Goal: Find specific page/section: Find specific page/section

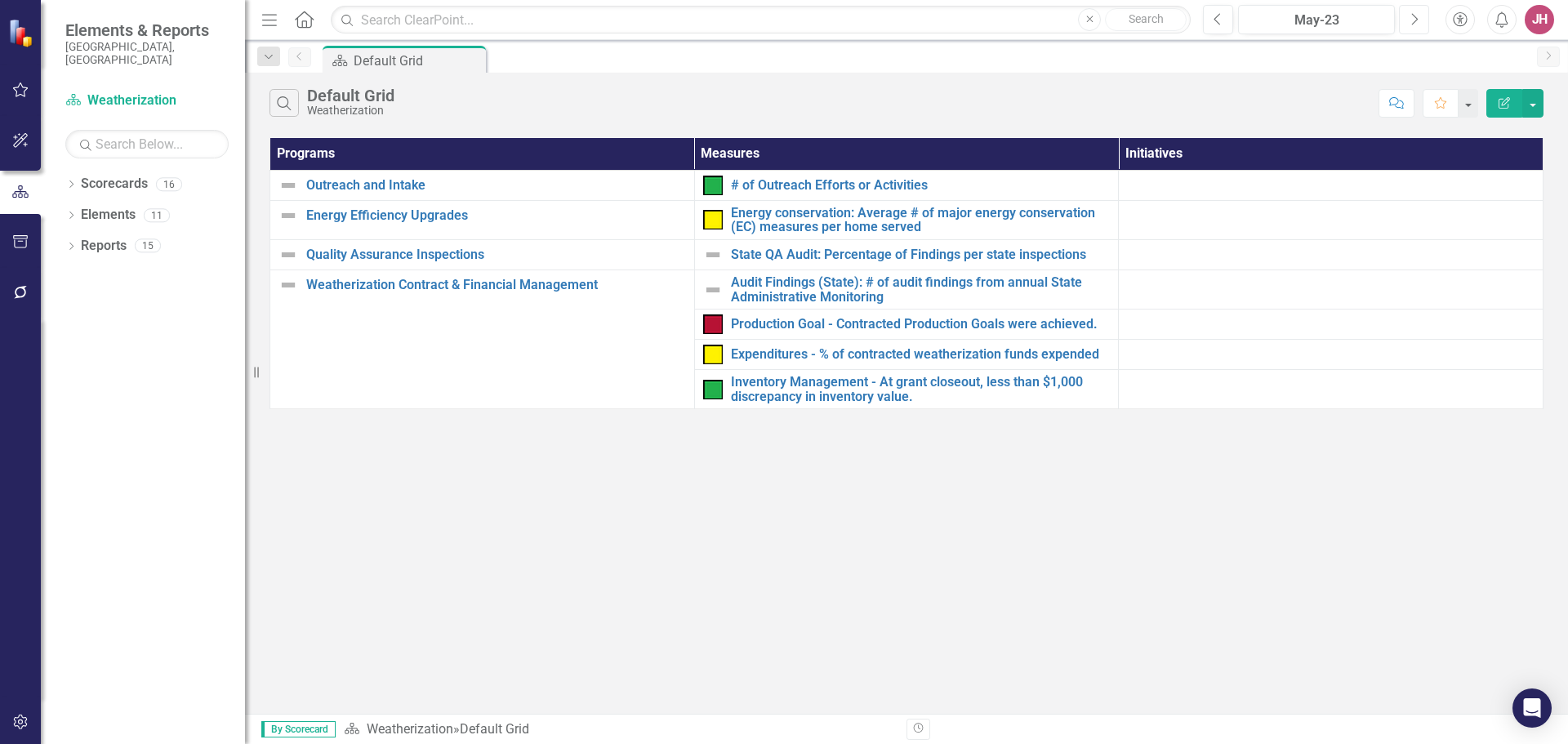
click at [1417, 17] on icon "button" at bounding box center [1415, 19] width 6 height 12
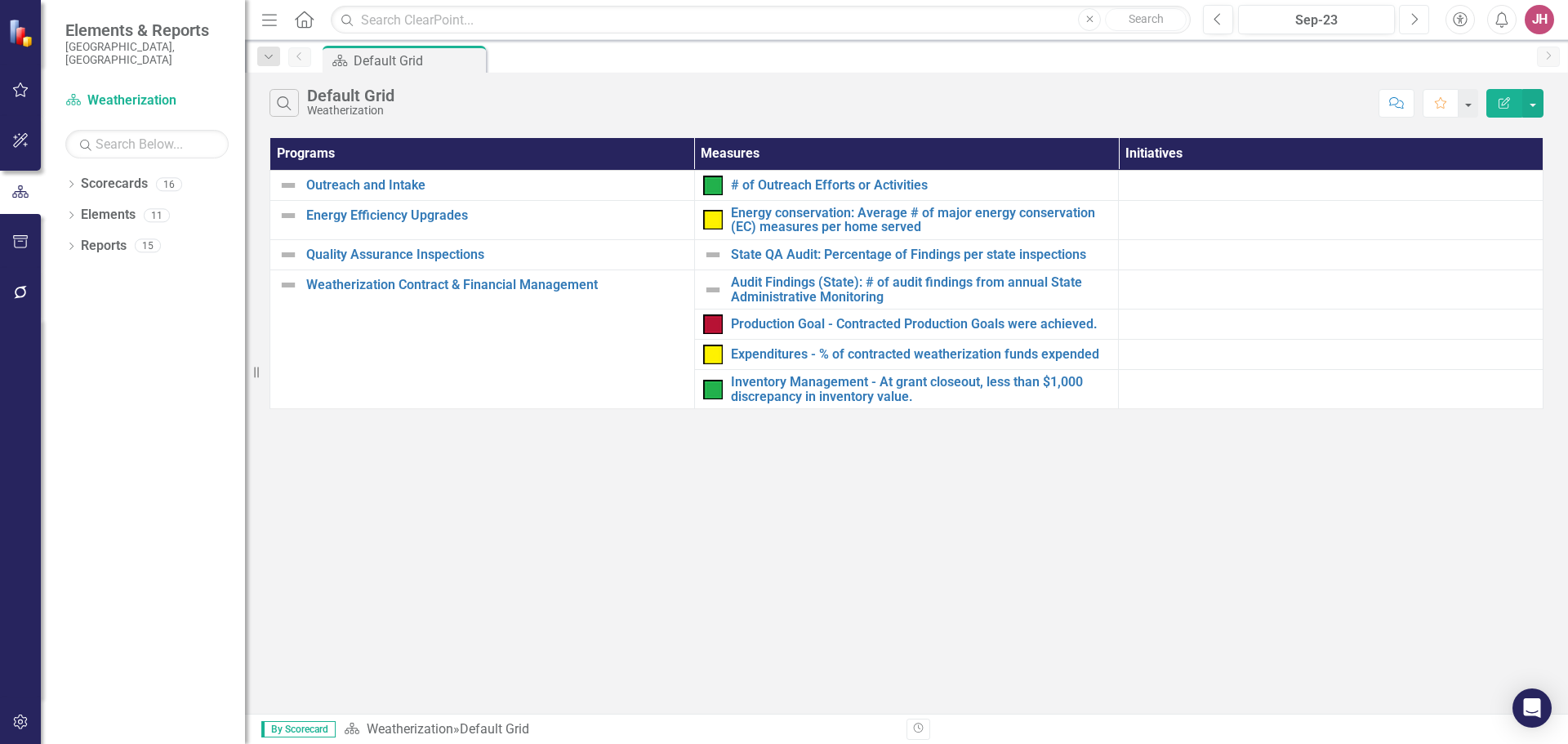
click at [1417, 17] on icon "button" at bounding box center [1415, 19] width 6 height 12
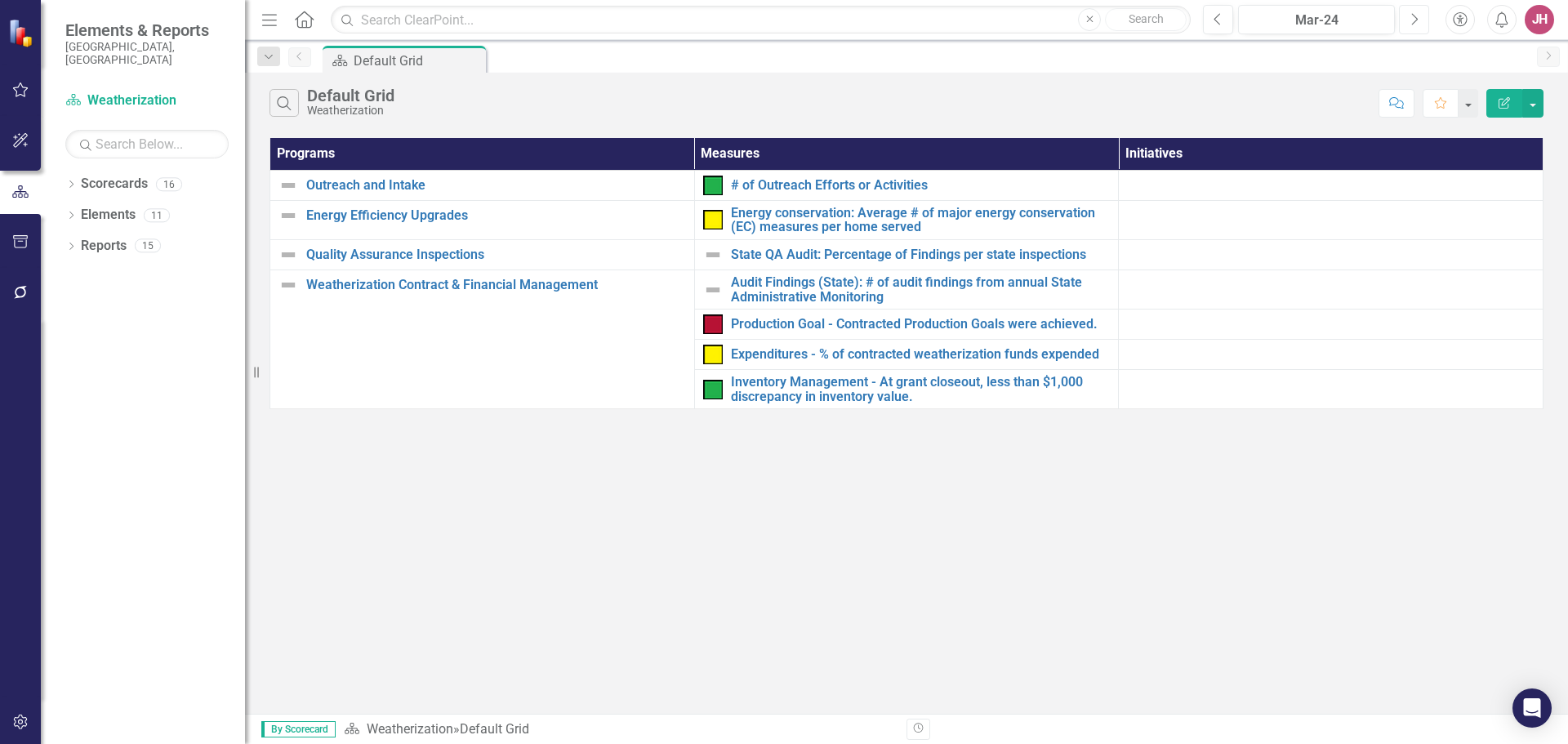
click at [1417, 17] on icon "button" at bounding box center [1415, 19] width 6 height 12
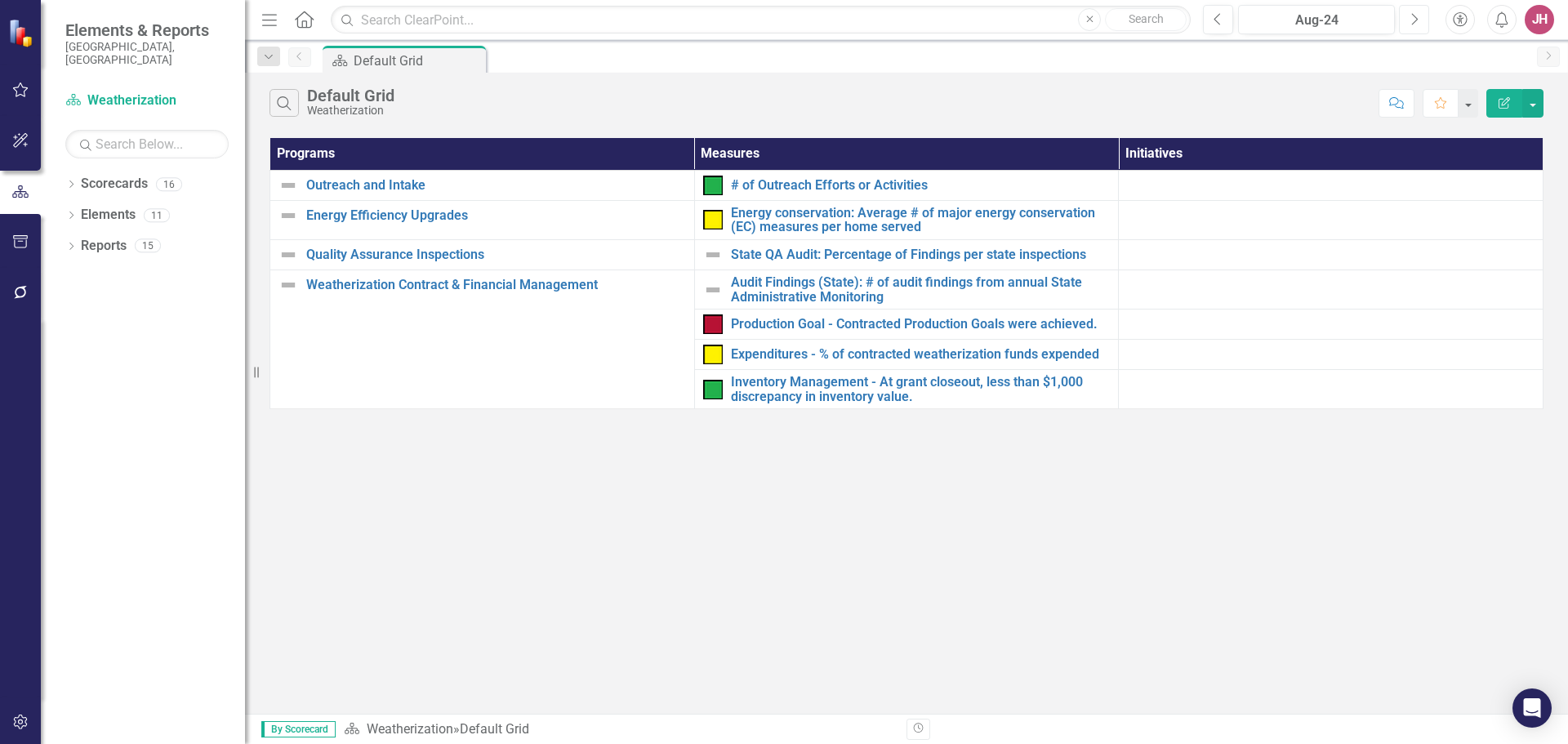
click at [1417, 17] on icon "button" at bounding box center [1415, 19] width 6 height 12
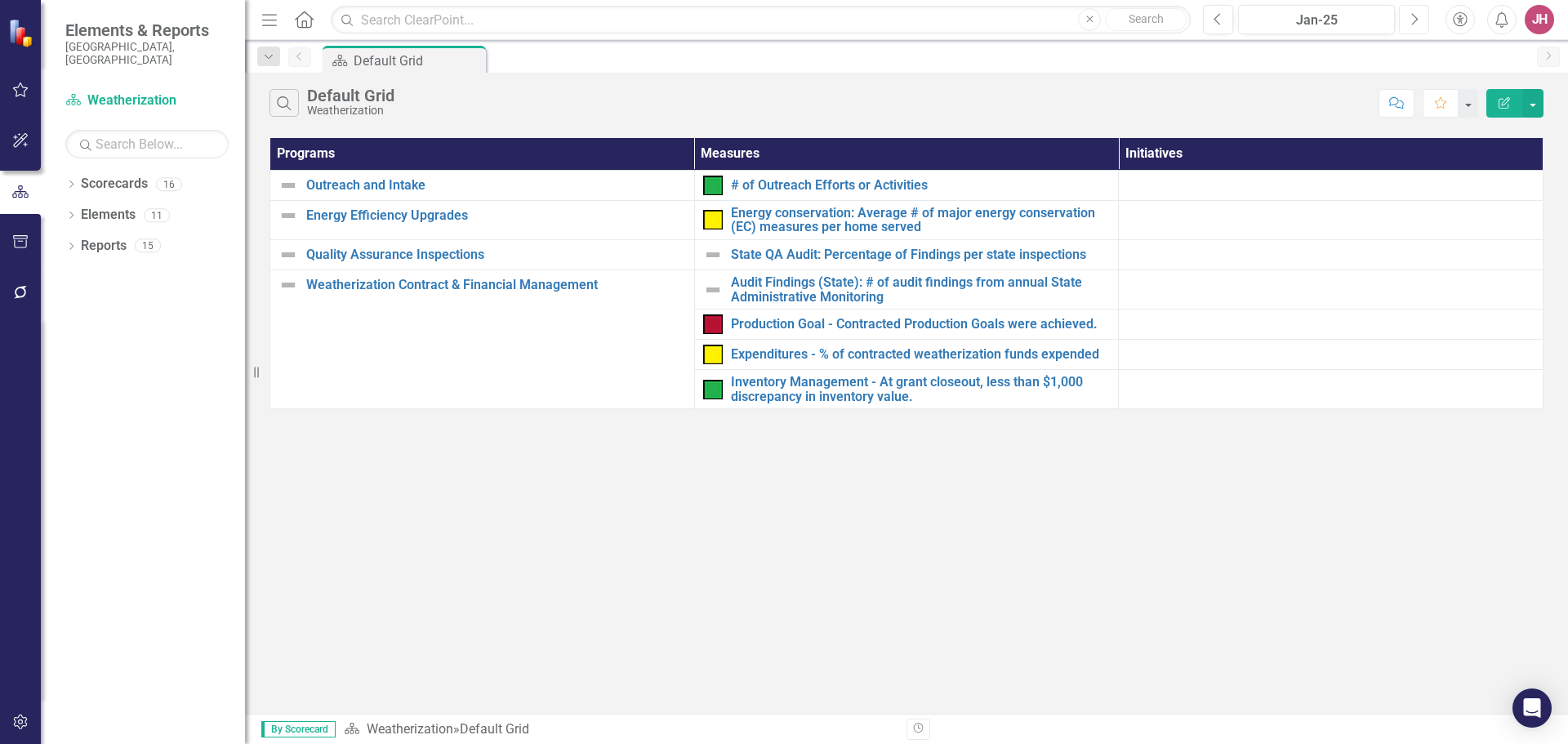
click at [1417, 17] on icon "button" at bounding box center [1415, 19] width 6 height 12
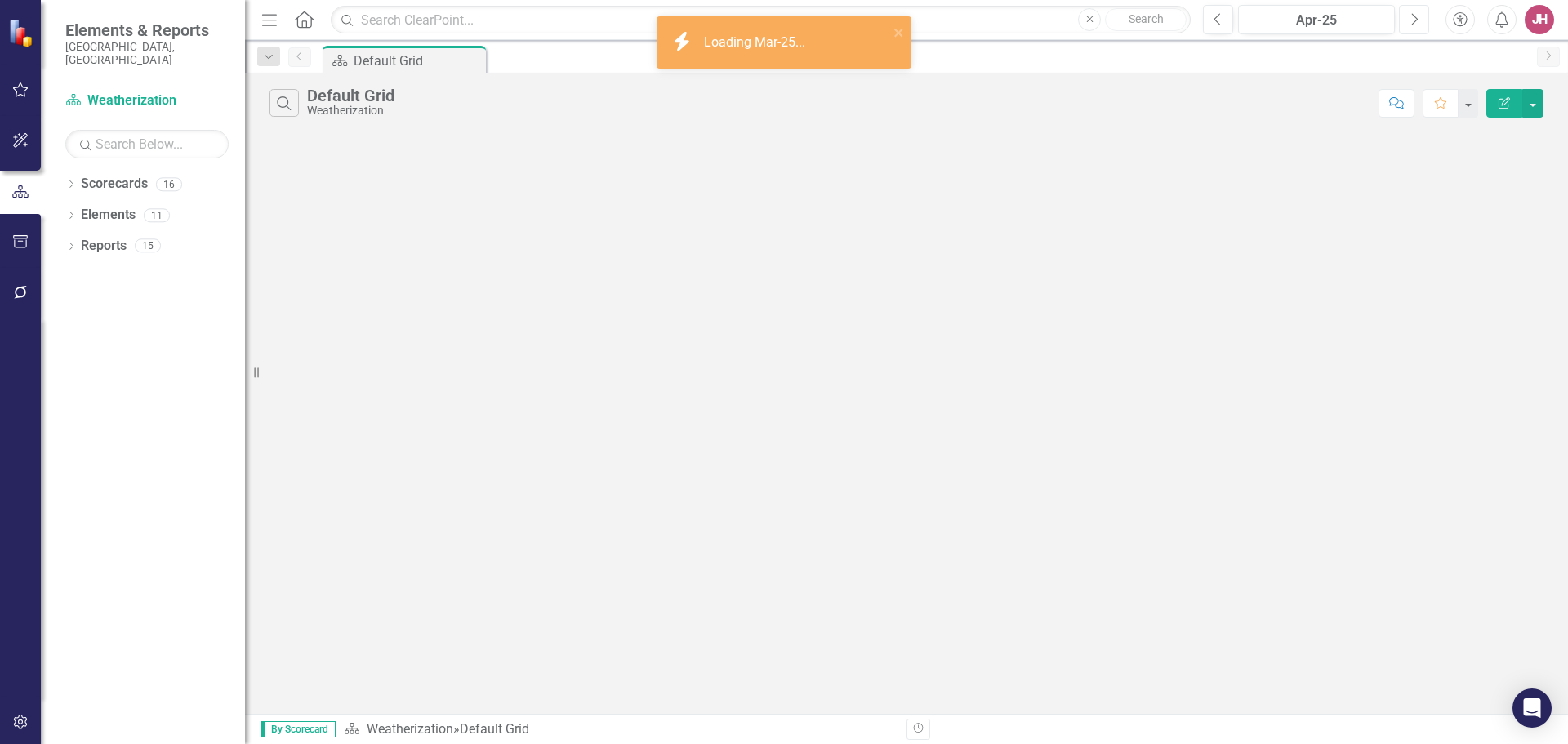
click at [1417, 17] on icon "button" at bounding box center [1415, 19] width 6 height 12
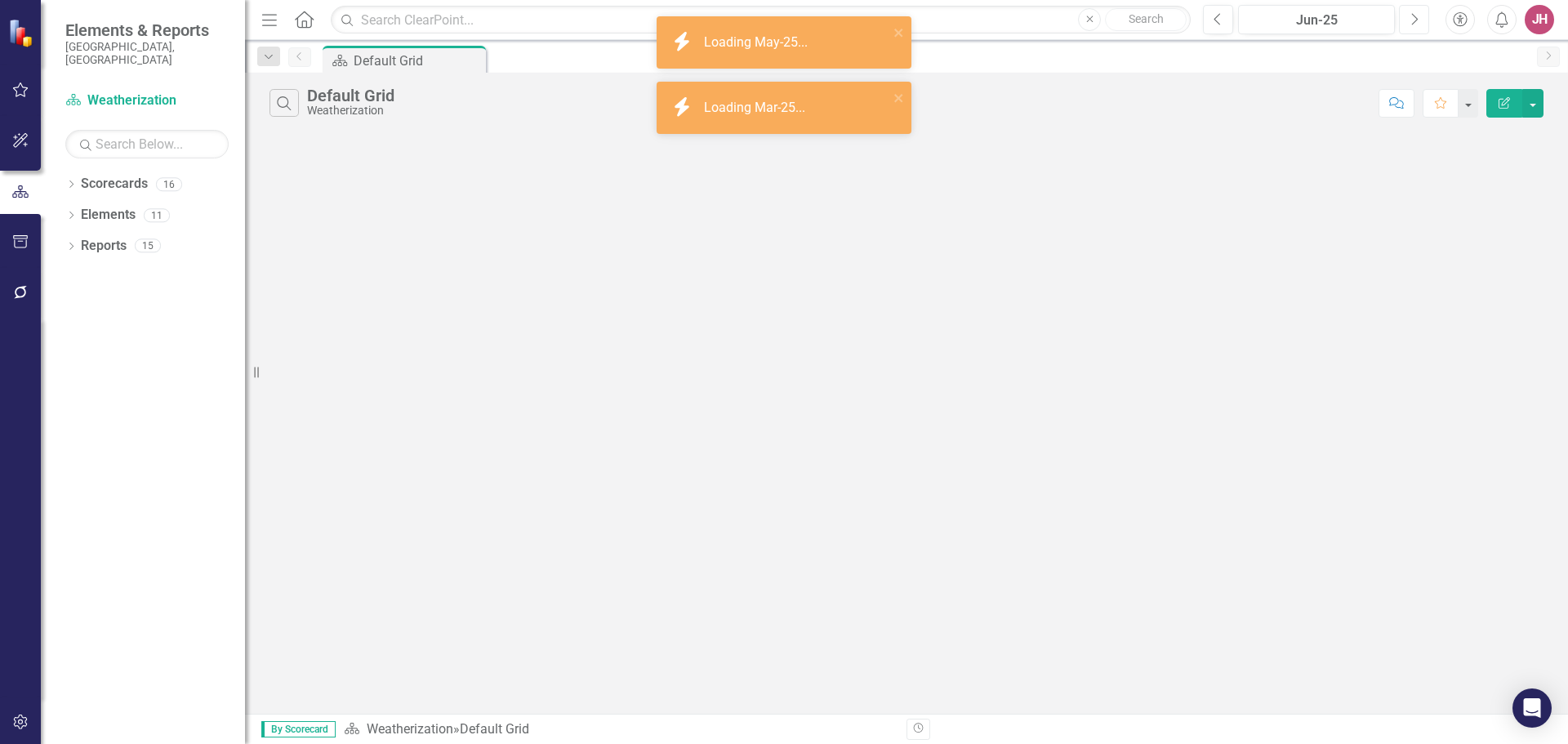
click at [1417, 17] on icon "button" at bounding box center [1415, 19] width 6 height 12
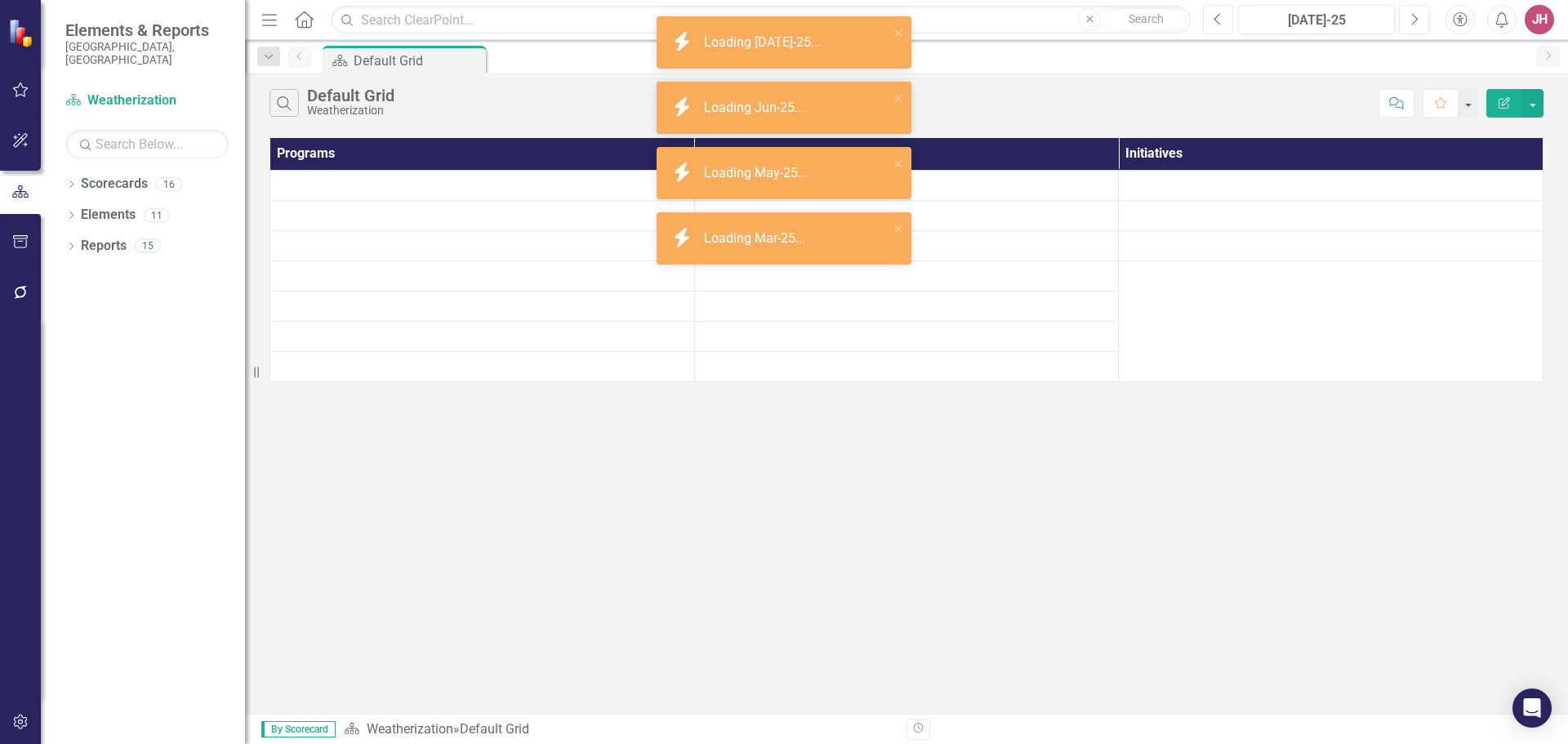
click at [1213, 23] on icon "Previous" at bounding box center [1218, 20] width 9 height 14
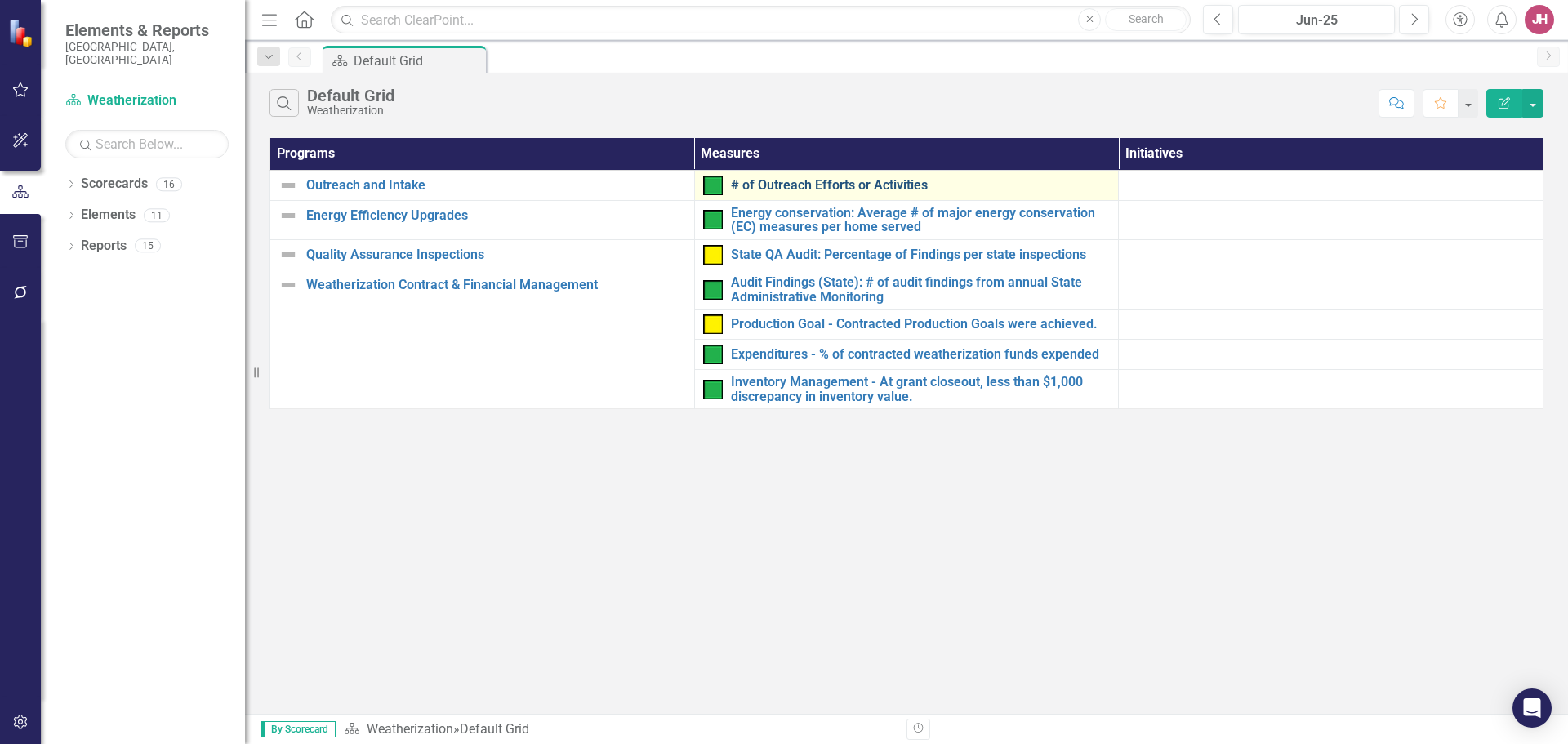
click at [878, 184] on link "# of Outreach Efforts or Activities" at bounding box center [921, 185] width 380 height 14
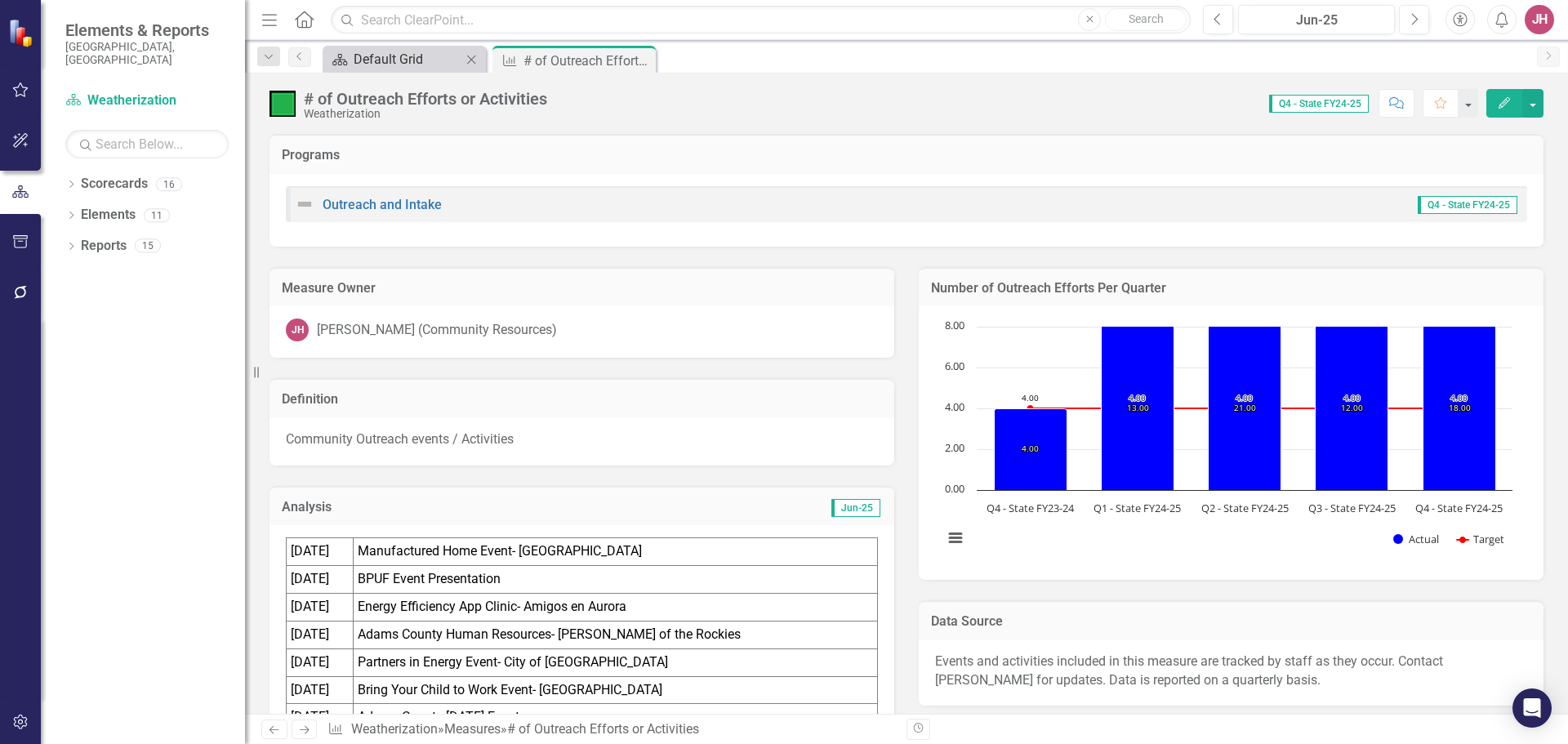
click at [393, 59] on div "Default Grid" at bounding box center [408, 58] width 108 height 21
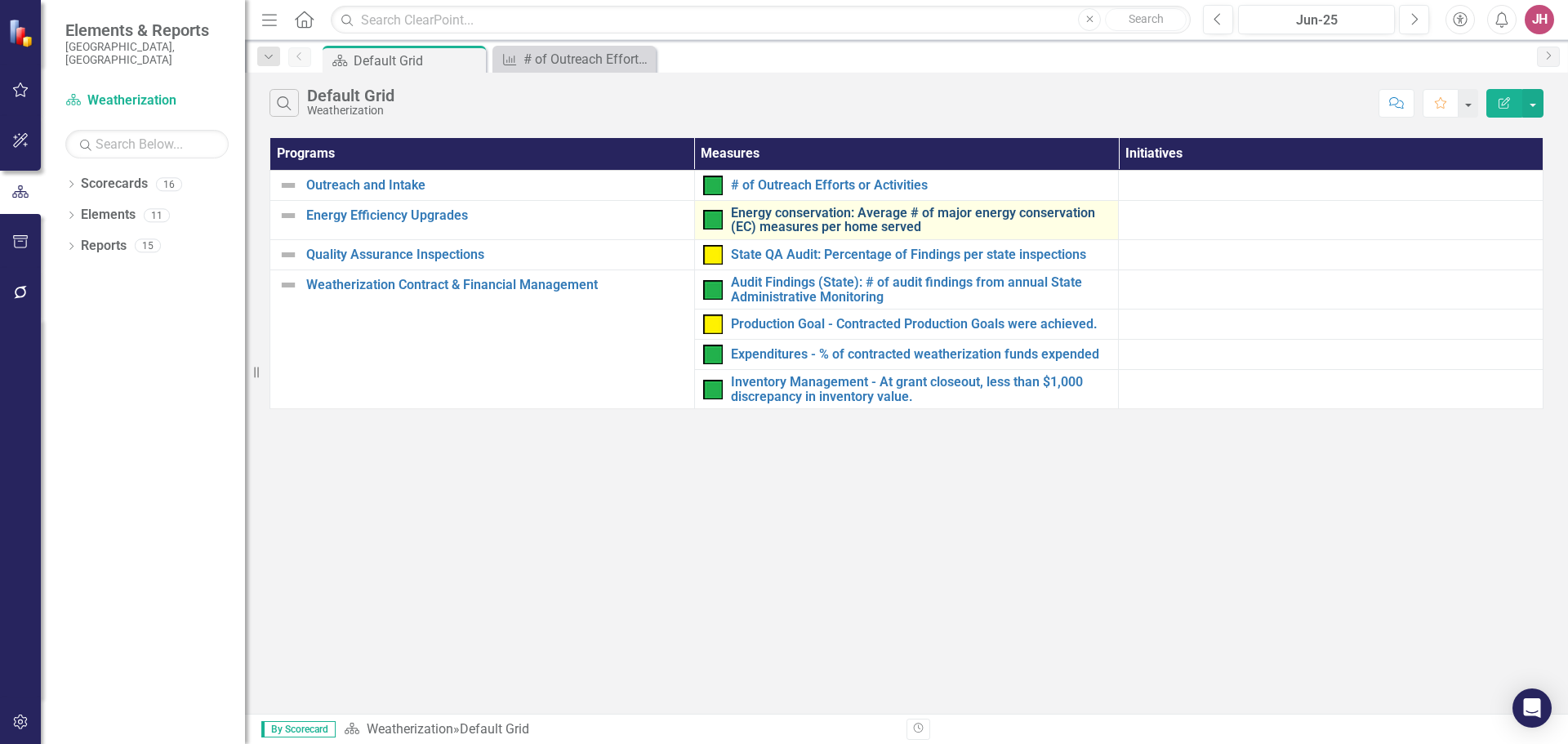
click at [852, 229] on link "Energy conservation: Average # of major energy conservation (EC) measures per h…" at bounding box center [921, 220] width 380 height 29
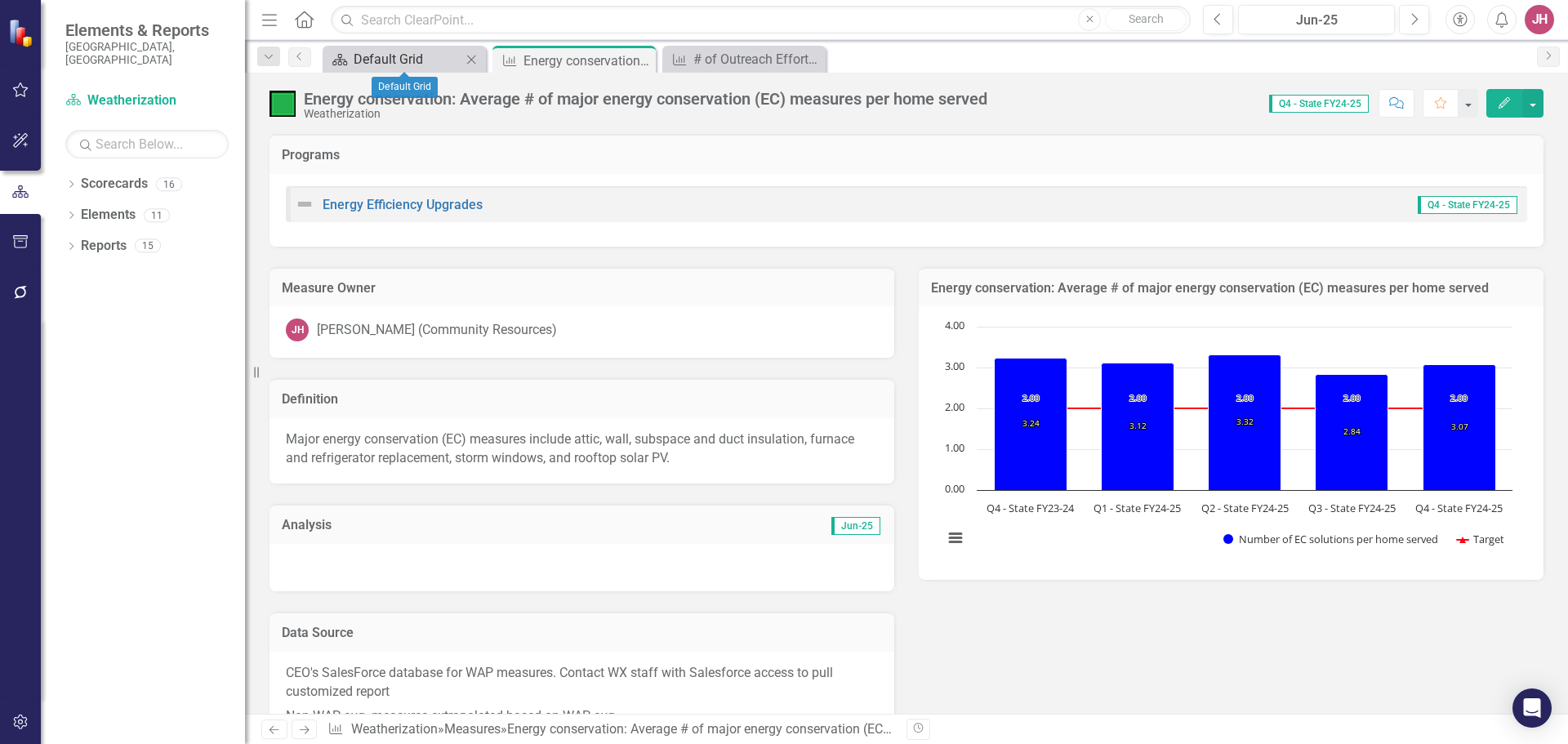
click at [410, 53] on div "Default Grid" at bounding box center [408, 58] width 108 height 21
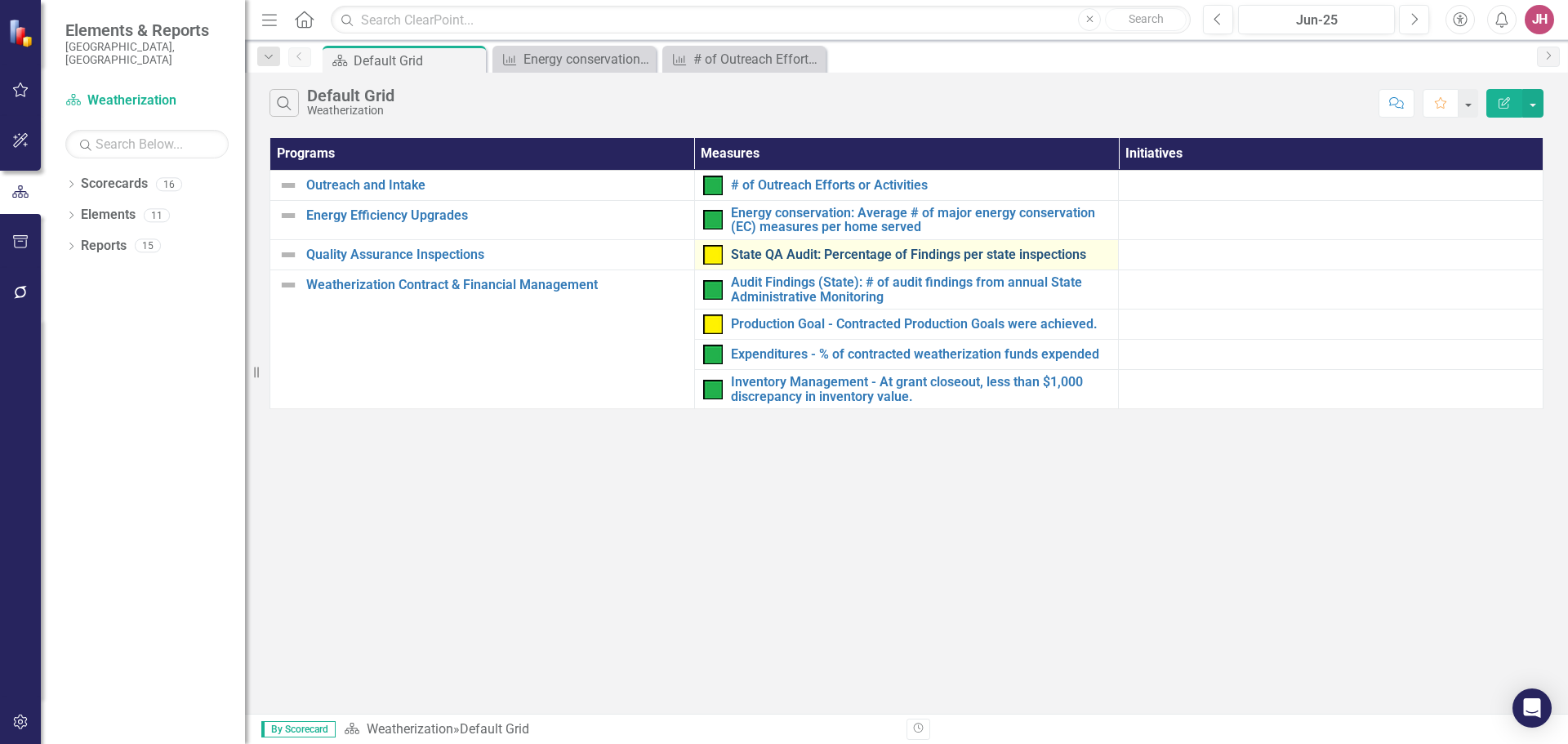
click at [1037, 258] on link "State QA Audit: Percentage of Findings per state inspections" at bounding box center [921, 255] width 380 height 14
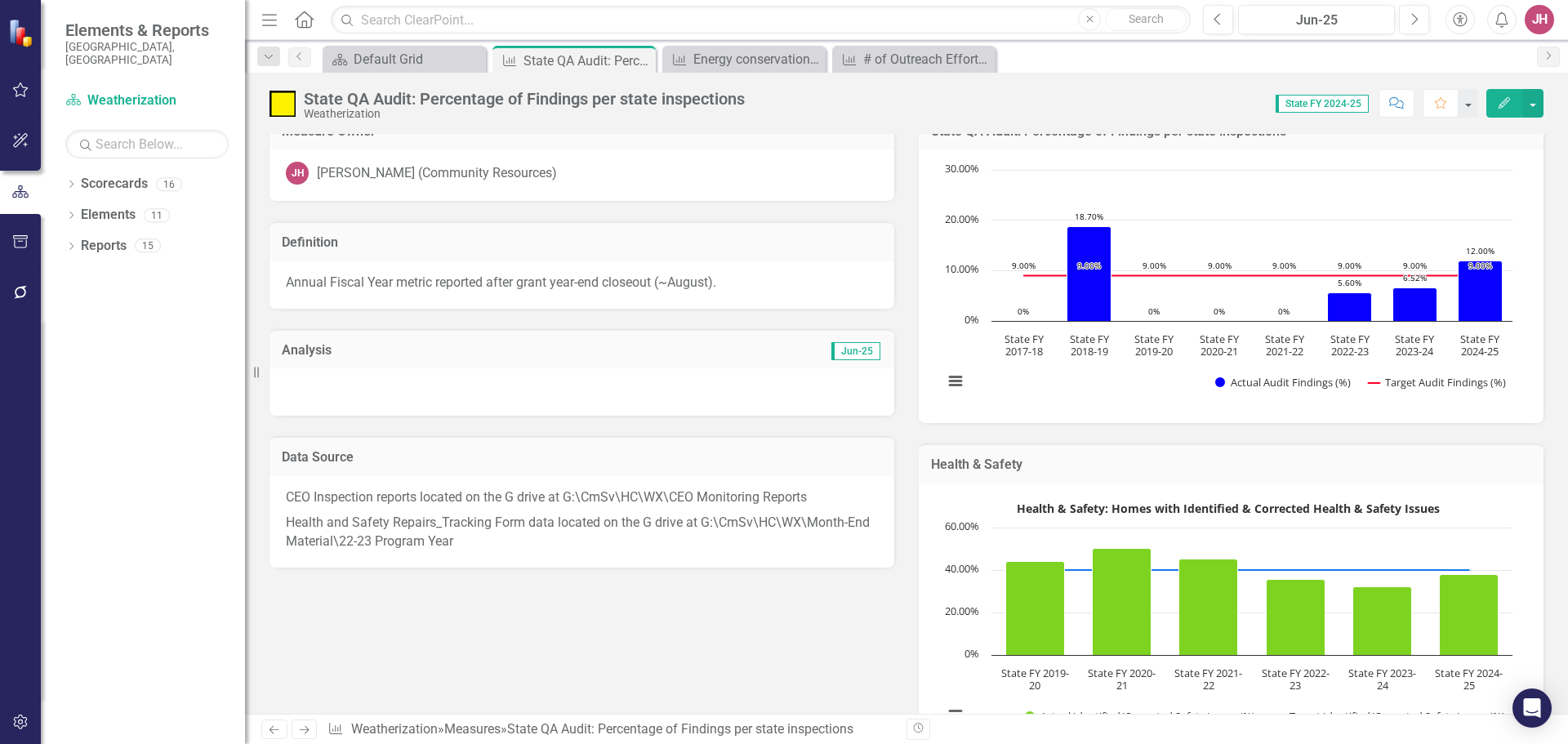
scroll to position [163, 0]
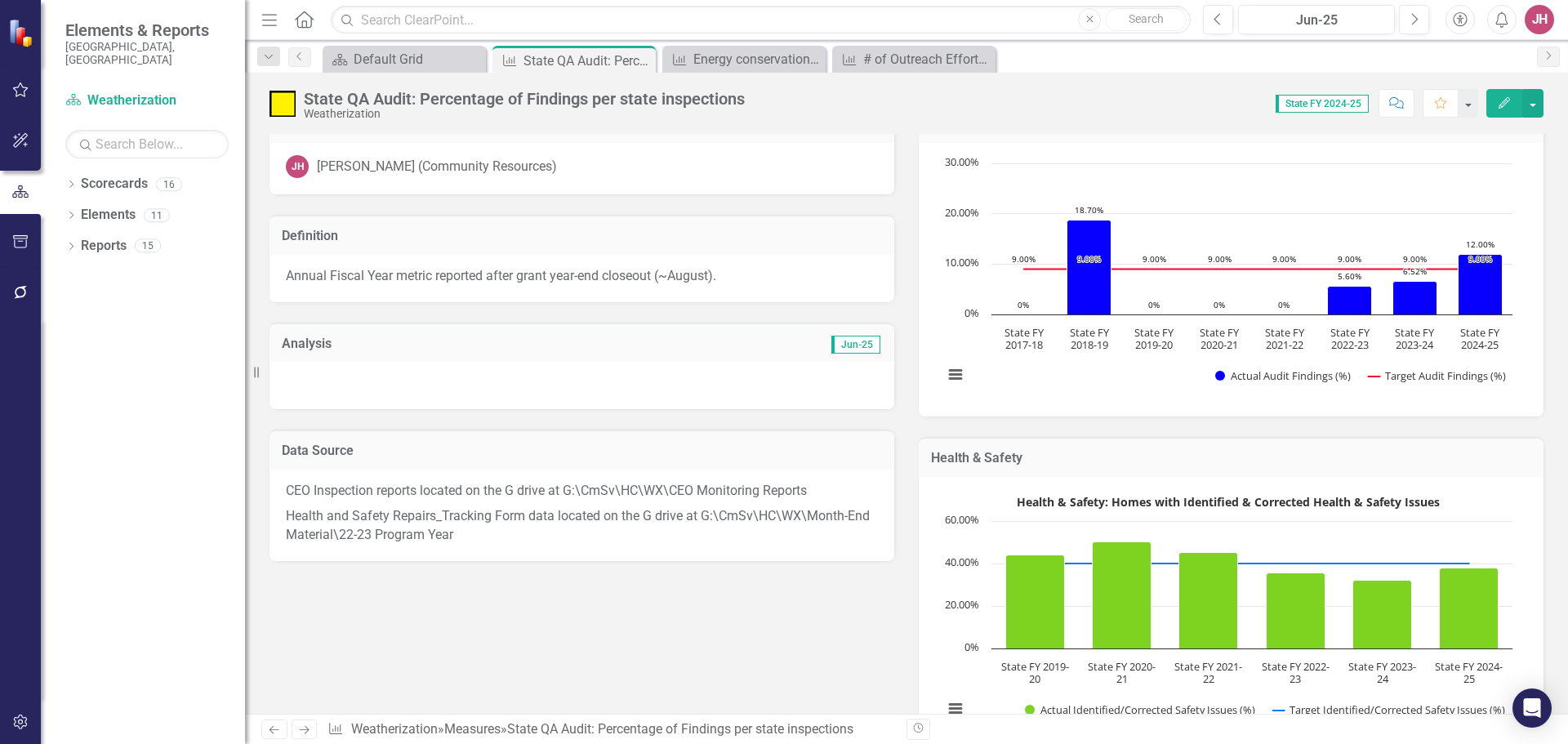
click at [734, 385] on div at bounding box center [581, 385] width 625 height 48
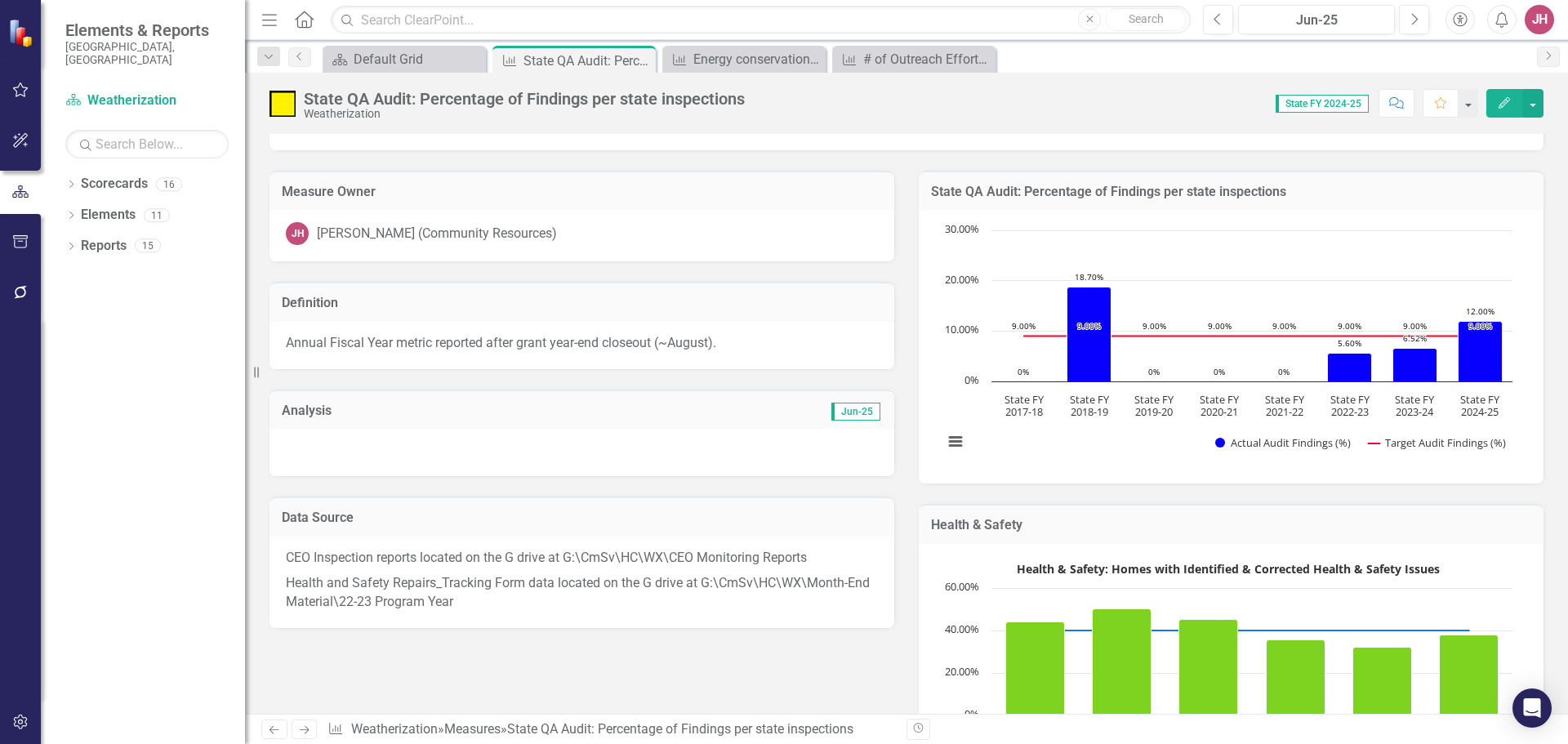
scroll to position [0, 0]
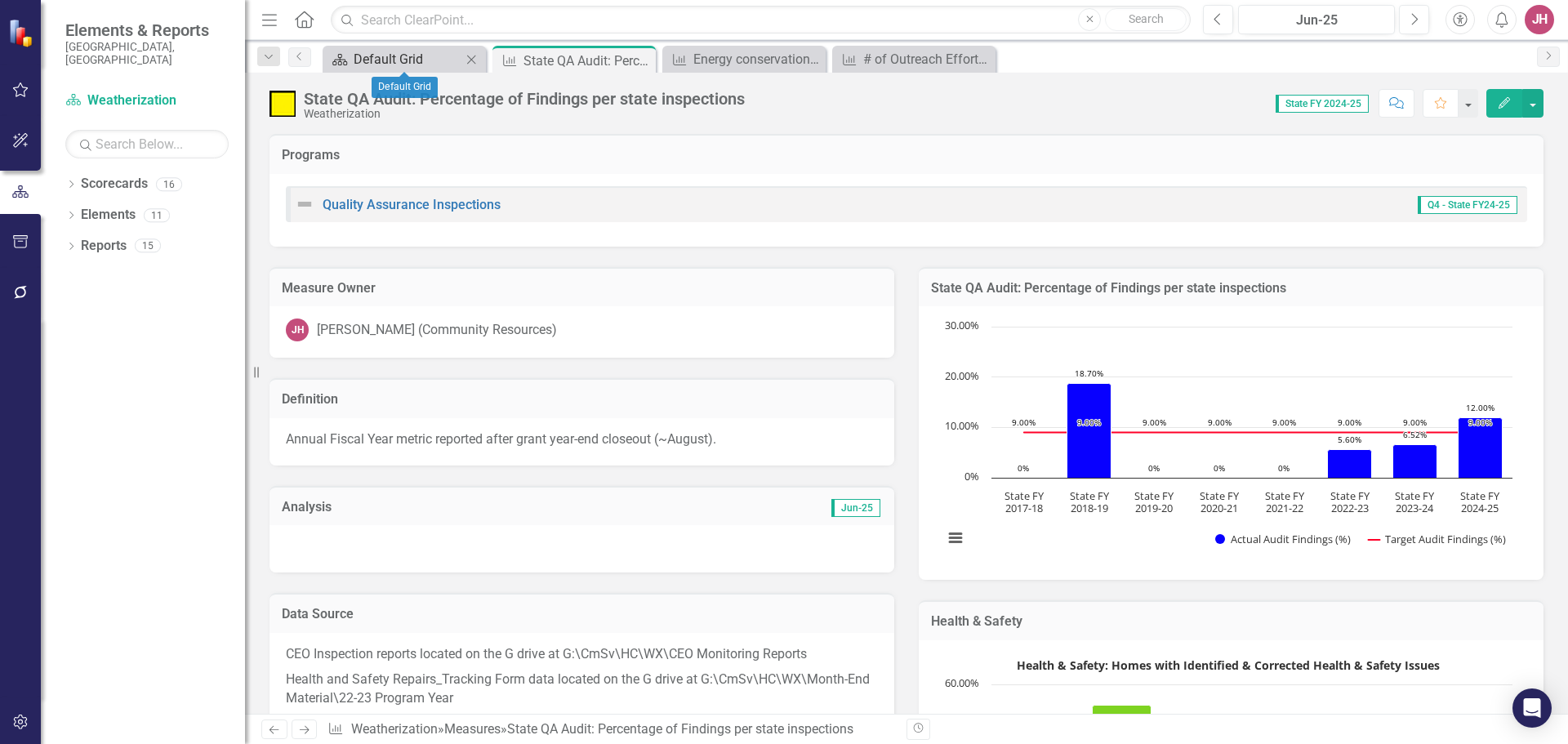
click at [396, 59] on div "Default Grid" at bounding box center [408, 58] width 108 height 21
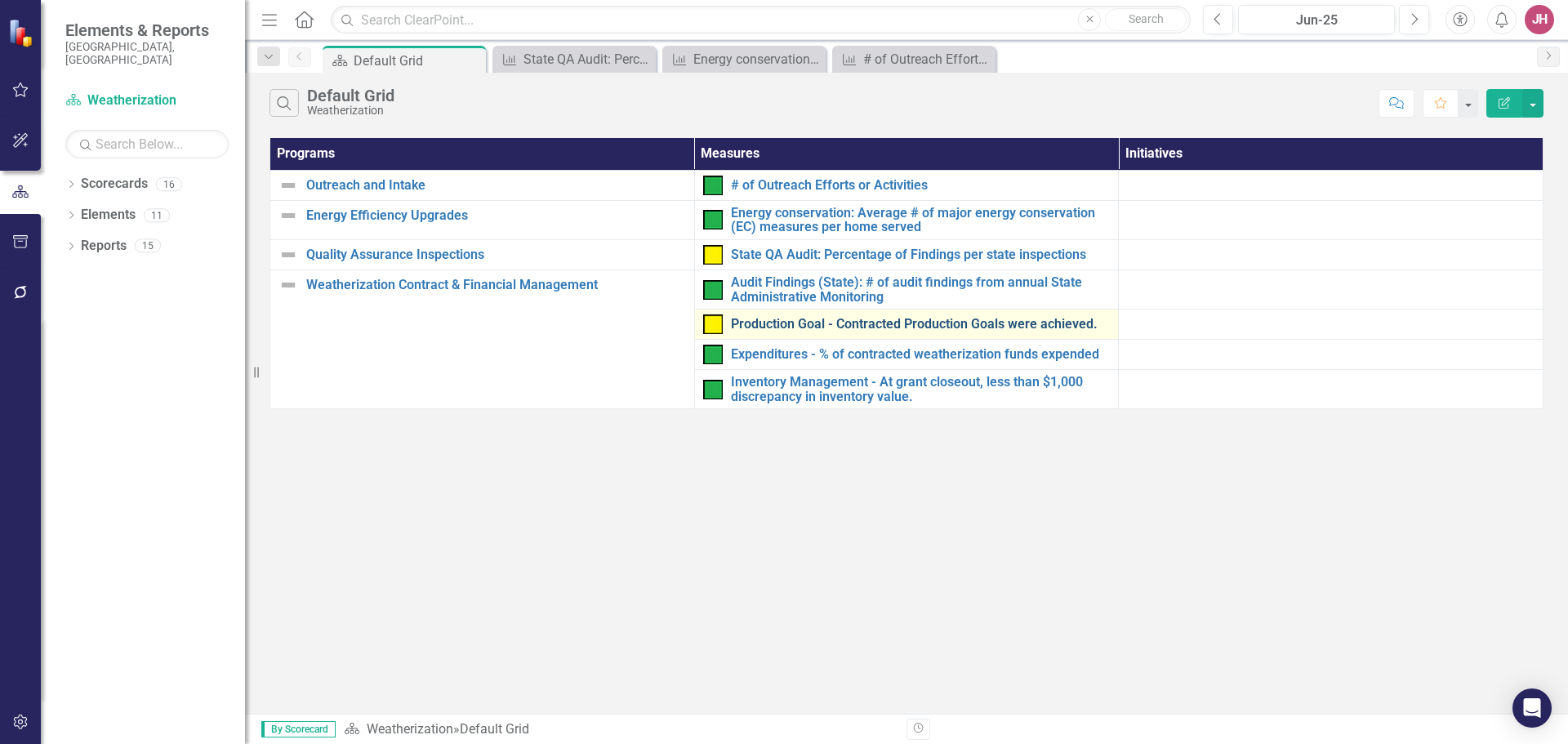
click at [755, 326] on link "Production Goal - Contracted Production Goals were achieved." at bounding box center [921, 324] width 380 height 14
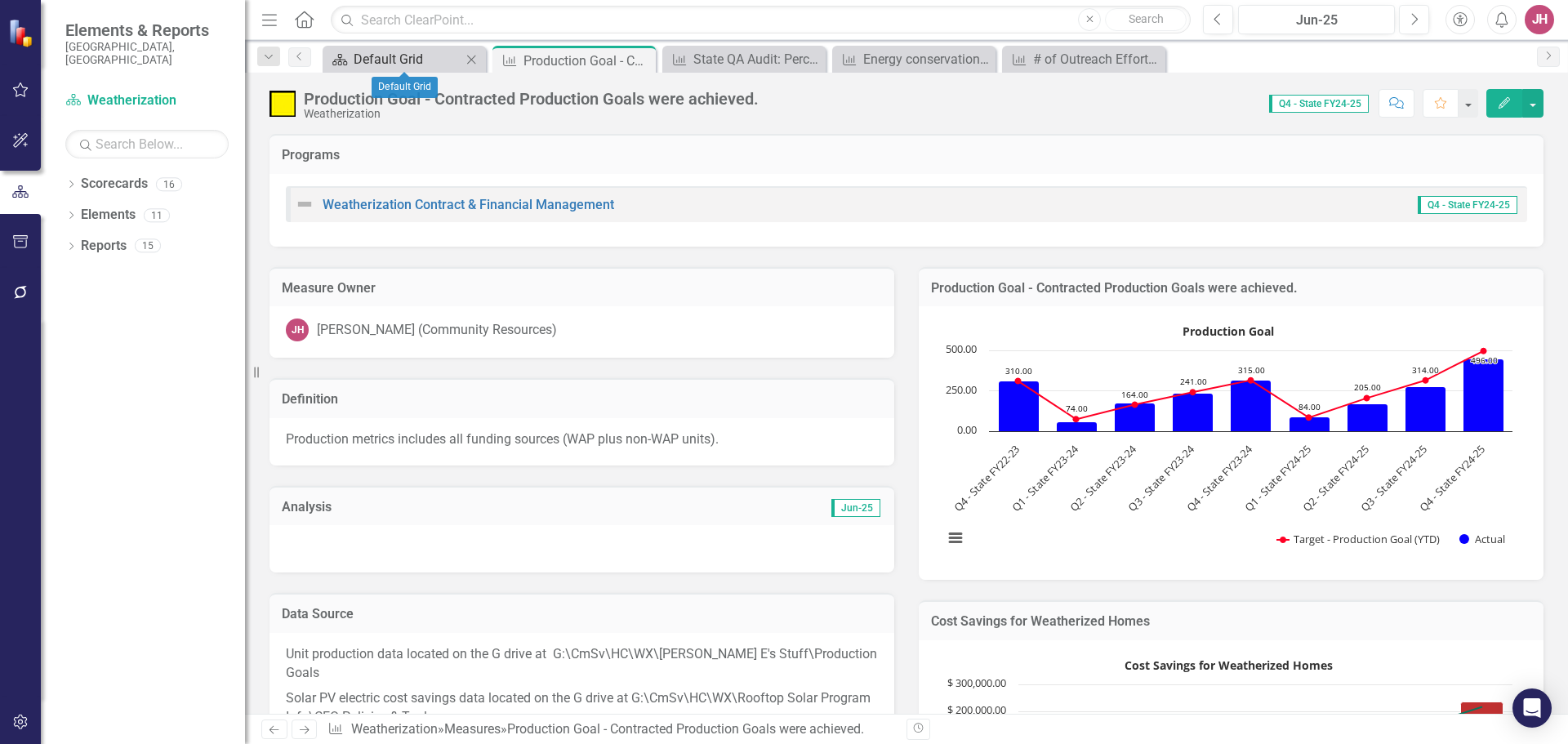
click at [384, 49] on div "Default Grid" at bounding box center [408, 58] width 108 height 21
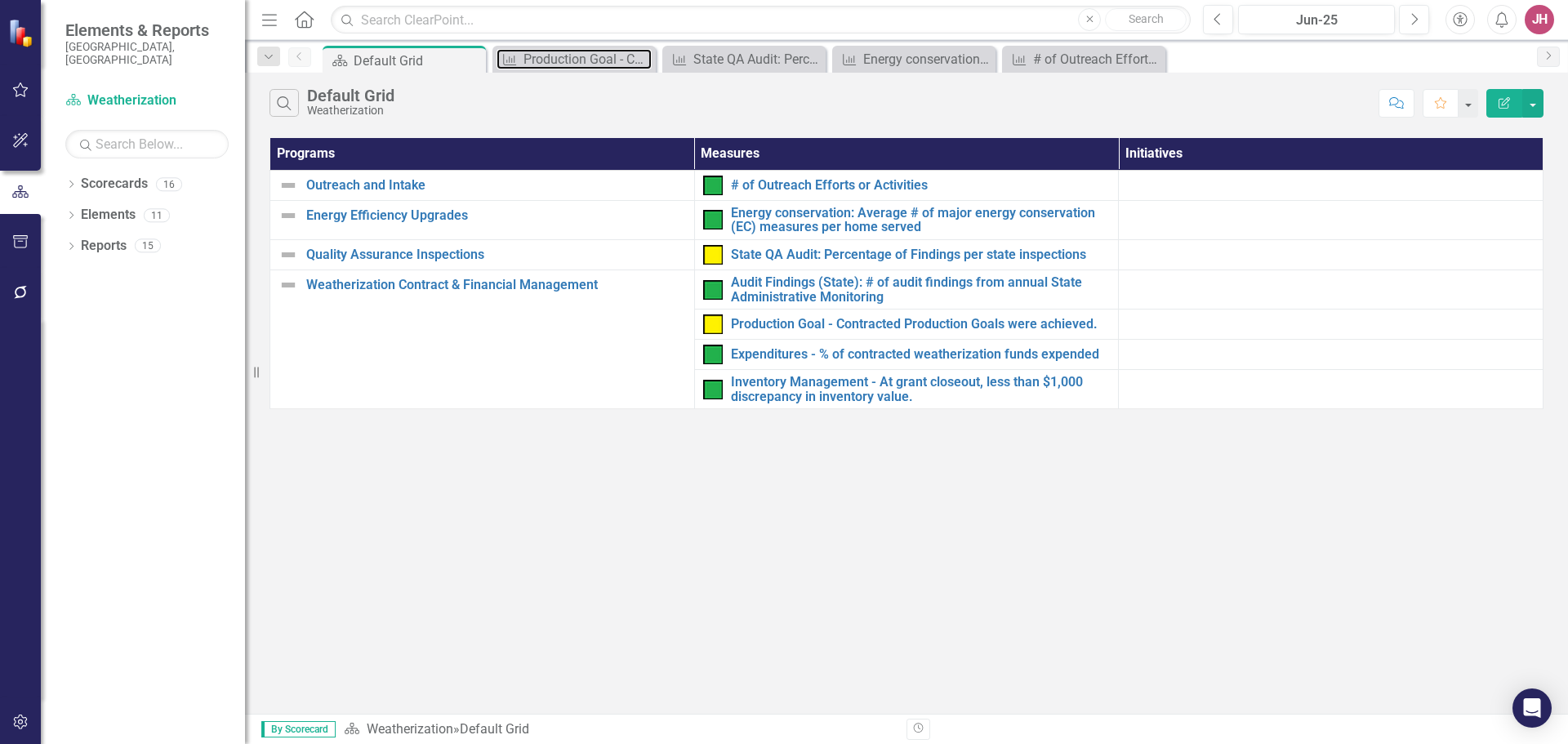
drag, startPoint x: 588, startPoint y: 58, endPoint x: 1211, endPoint y: 62, distance: 623.0
click at [1211, 62] on div "Scorecard Default Grid Pin Close Measure Production Goal - Contracted Productio…" at bounding box center [924, 58] width 1210 height 26
click at [1152, 59] on icon "Close" at bounding box center [1151, 59] width 16 height 13
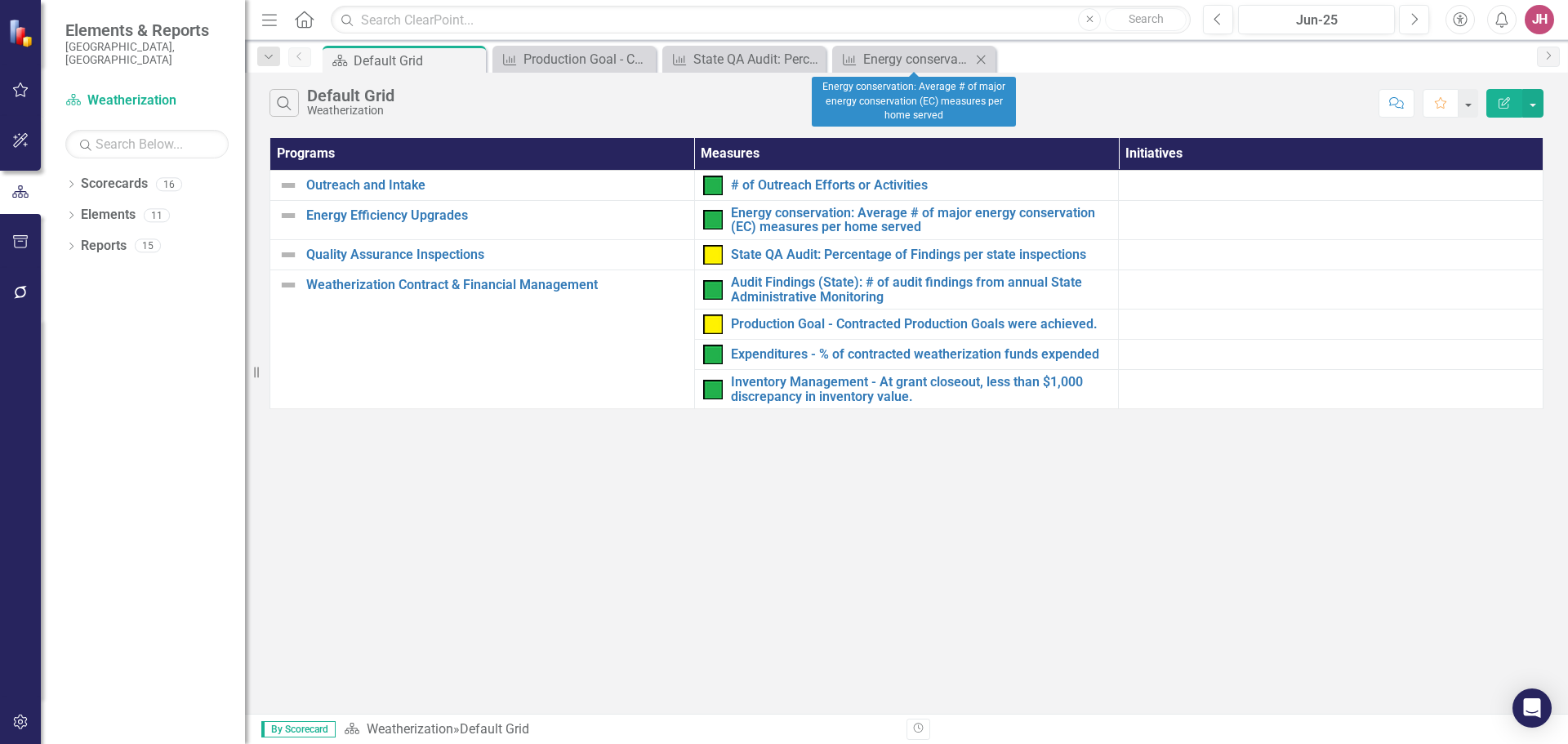
click at [984, 58] on icon "Close" at bounding box center [981, 59] width 16 height 13
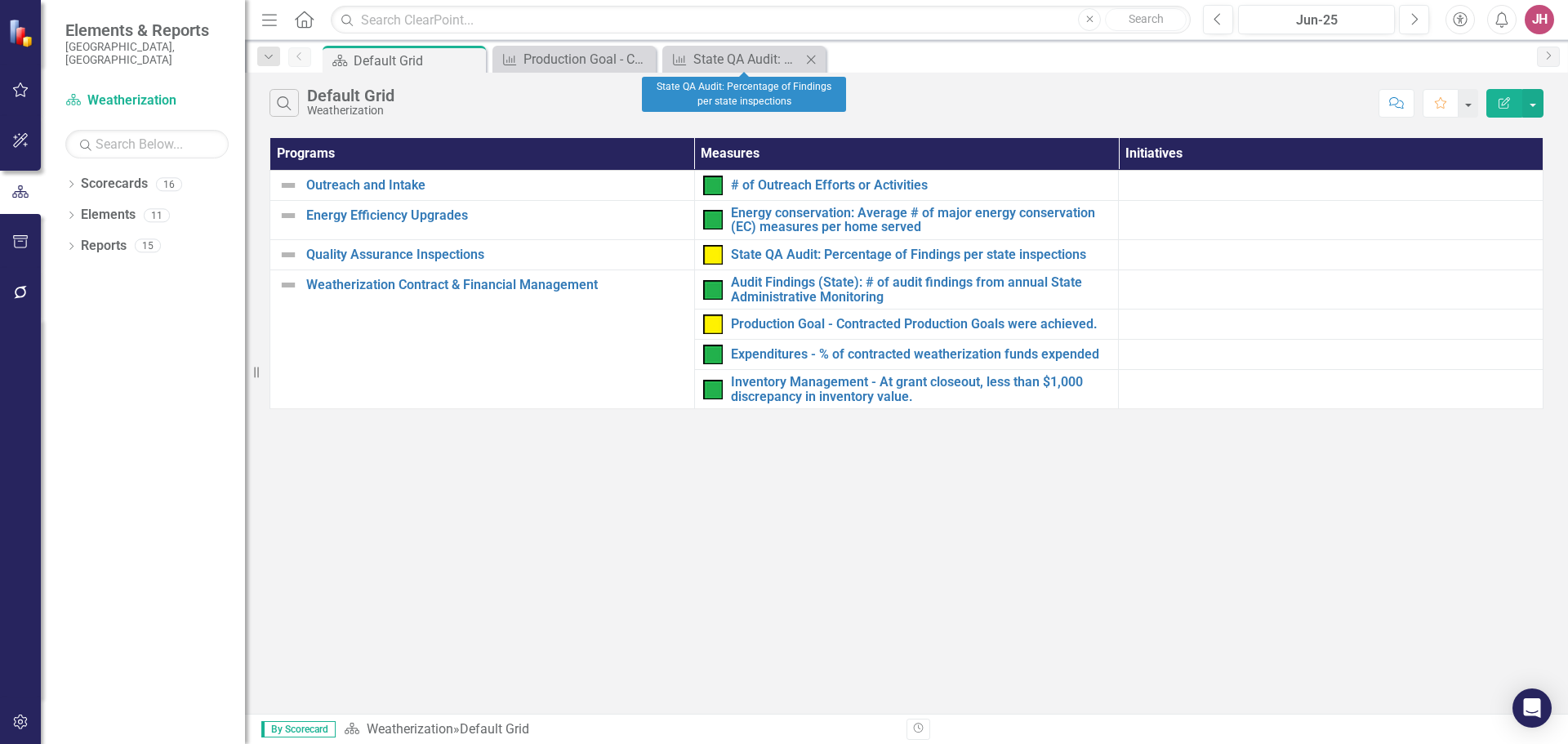
click at [814, 59] on icon "Close" at bounding box center [811, 59] width 16 height 13
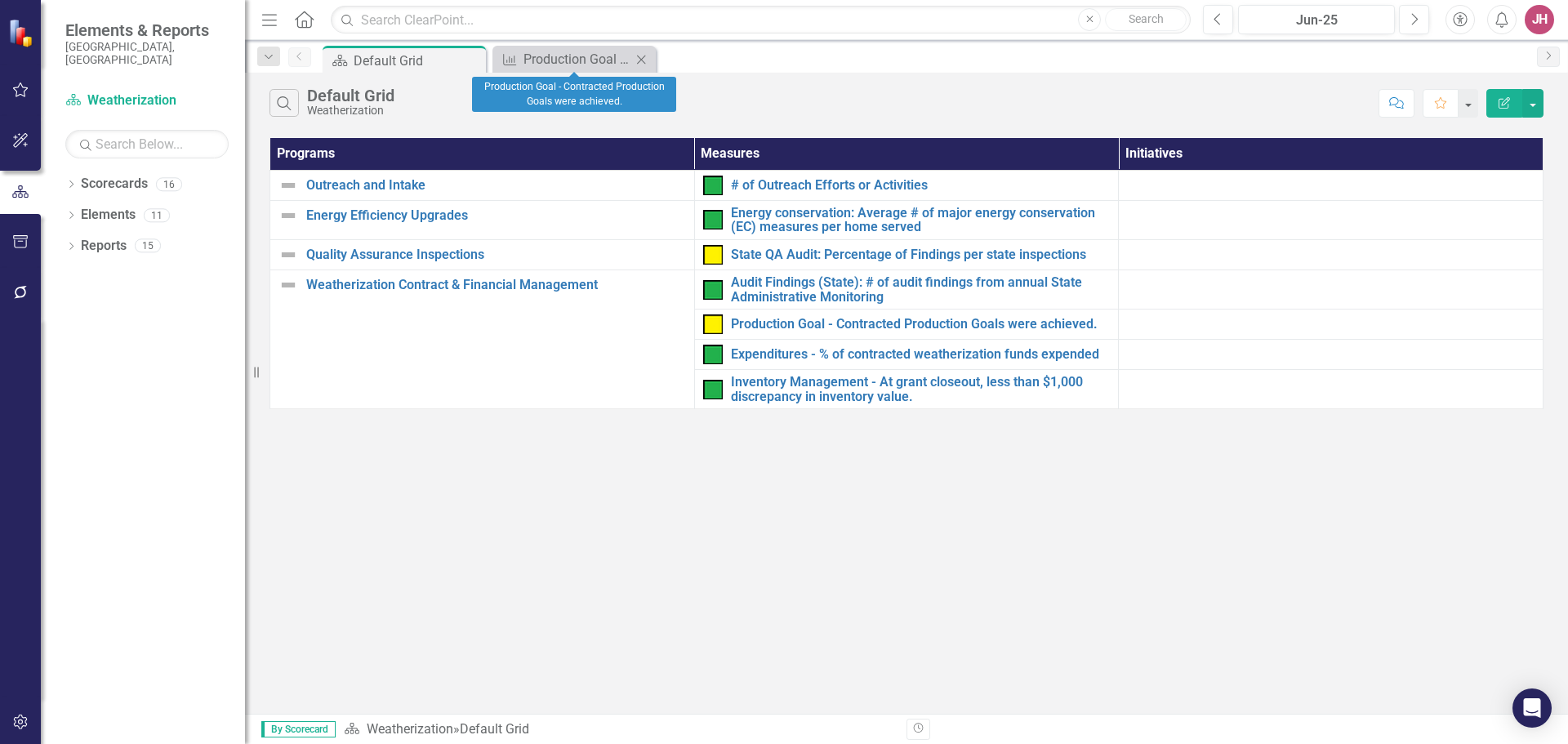
click at [644, 60] on icon "Close" at bounding box center [641, 59] width 16 height 13
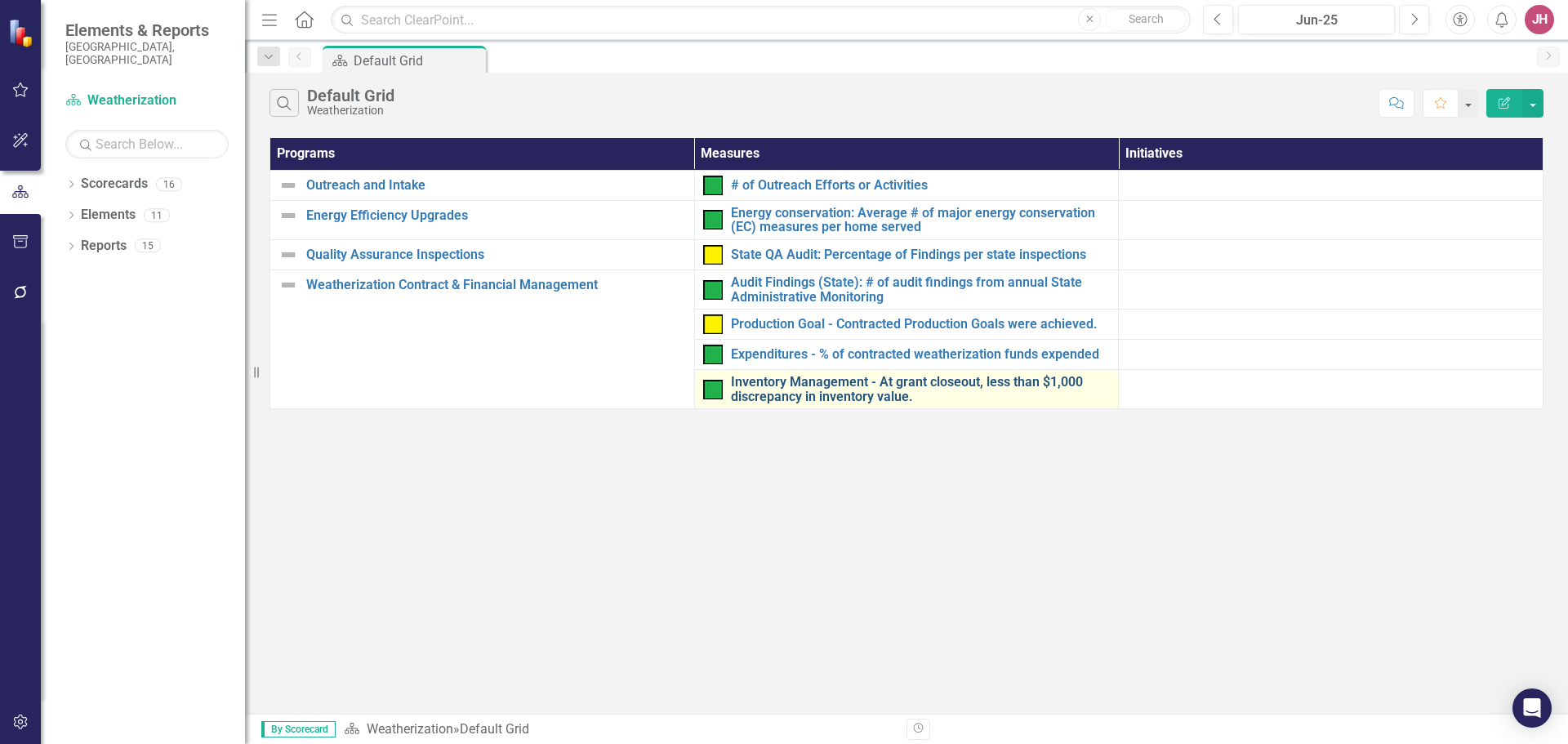
click at [847, 388] on link "Inventory Management - At grant closeout, less than $1,000 discrepancy in inven…" at bounding box center [921, 390] width 380 height 29
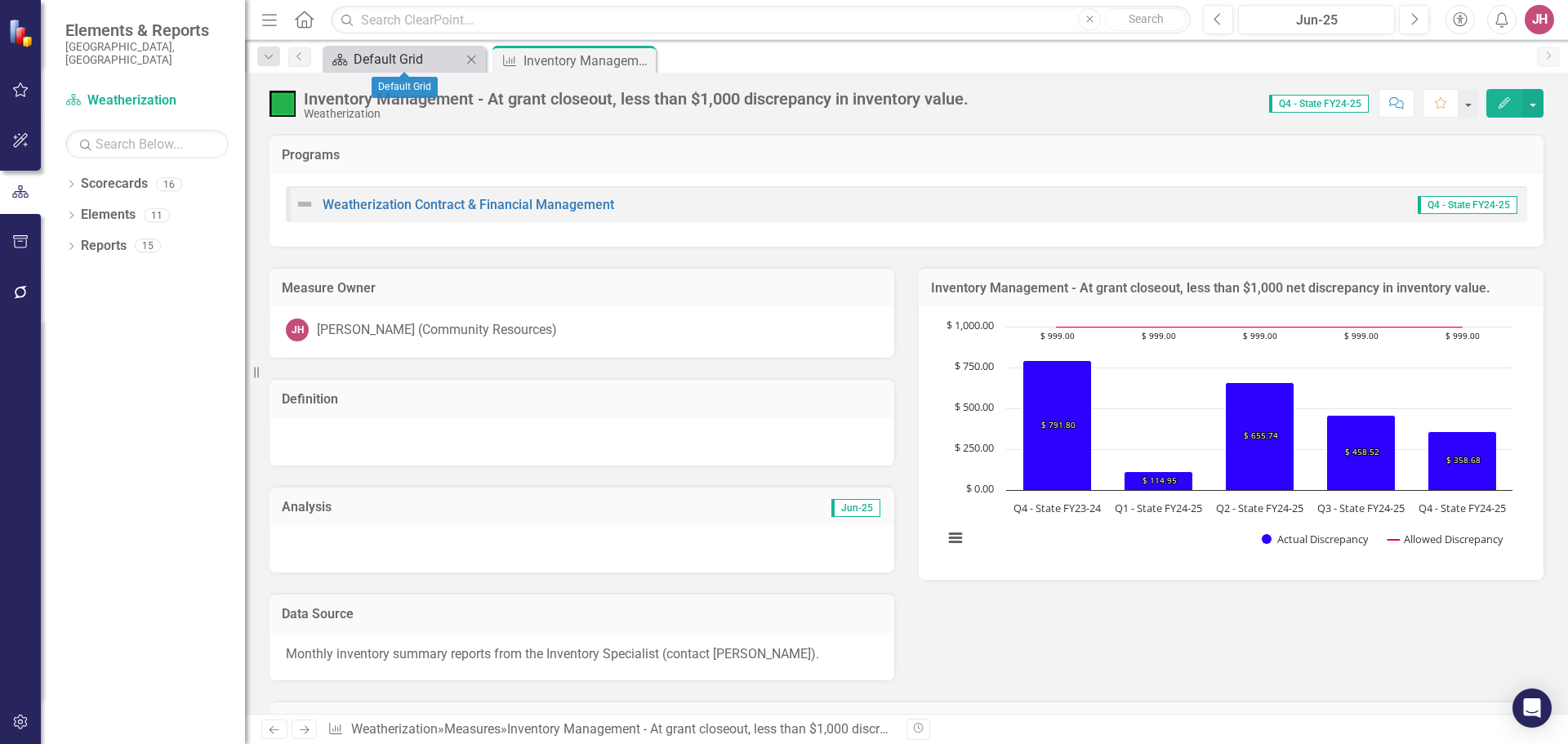
click at [382, 59] on div "Default Grid" at bounding box center [408, 58] width 108 height 21
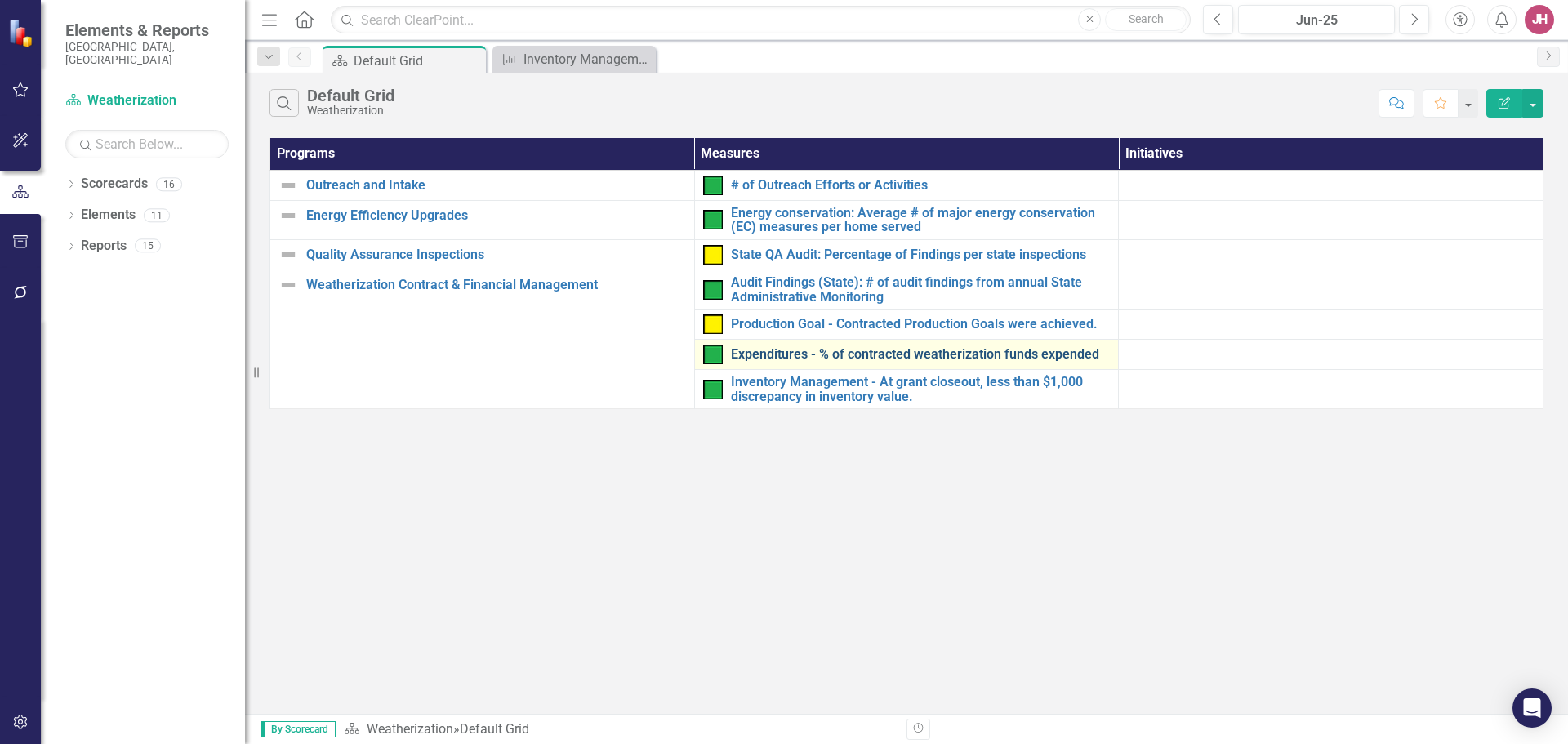
click at [825, 347] on link "Expenditures - % of contracted weatherization funds expended" at bounding box center [921, 354] width 380 height 14
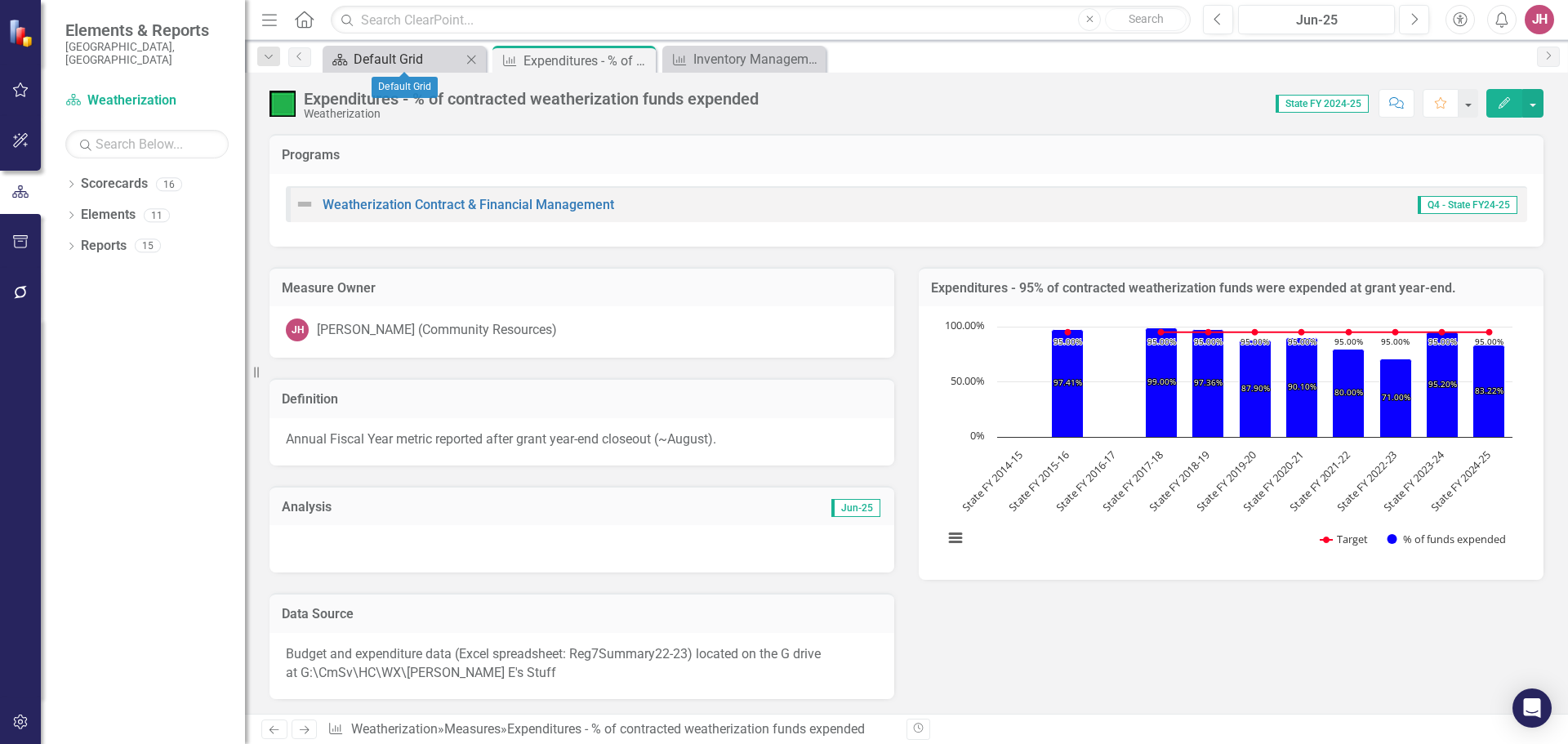
click at [403, 52] on div "Default Grid" at bounding box center [408, 58] width 108 height 21
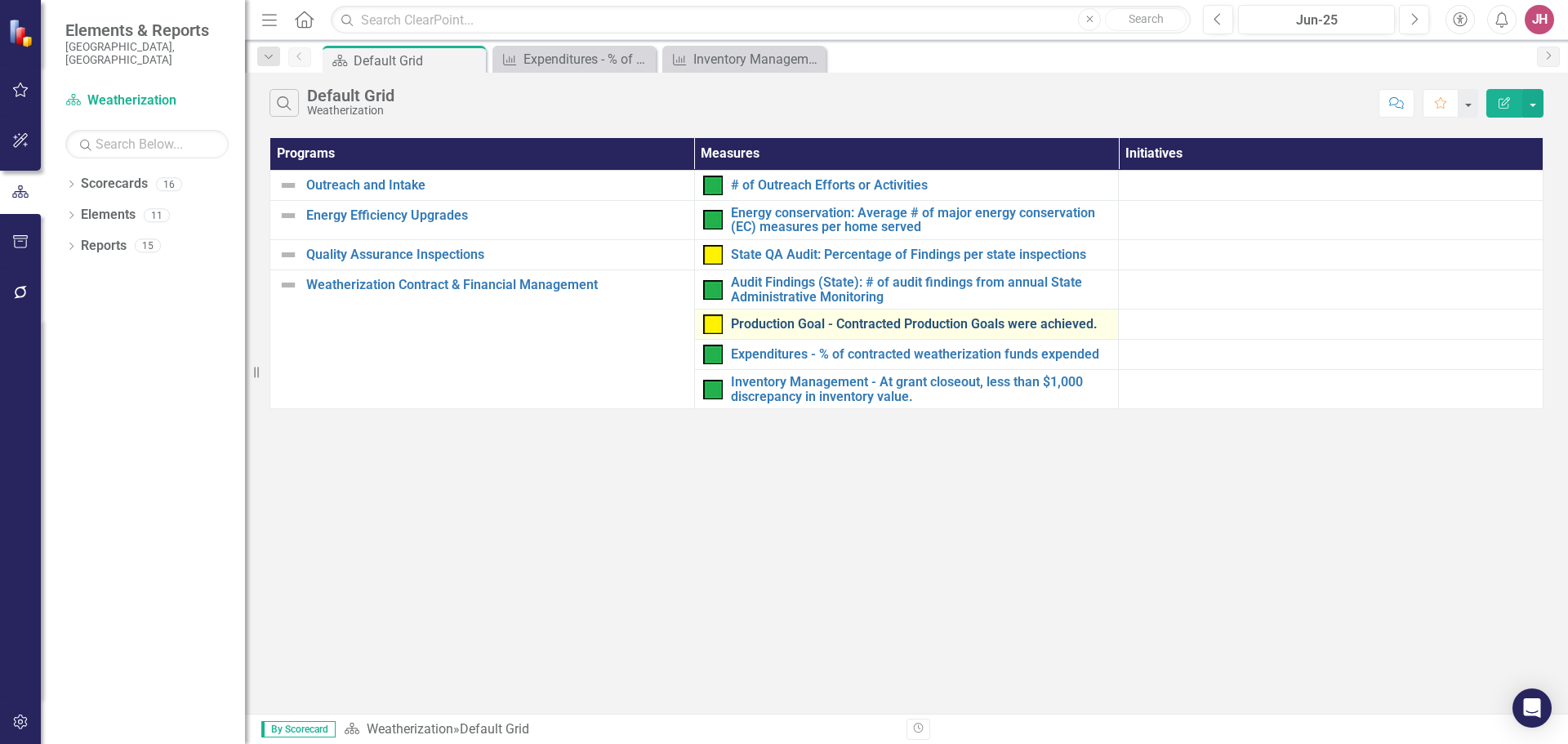
click at [868, 317] on link "Production Goal - Contracted Production Goals were achieved." at bounding box center [921, 324] width 380 height 14
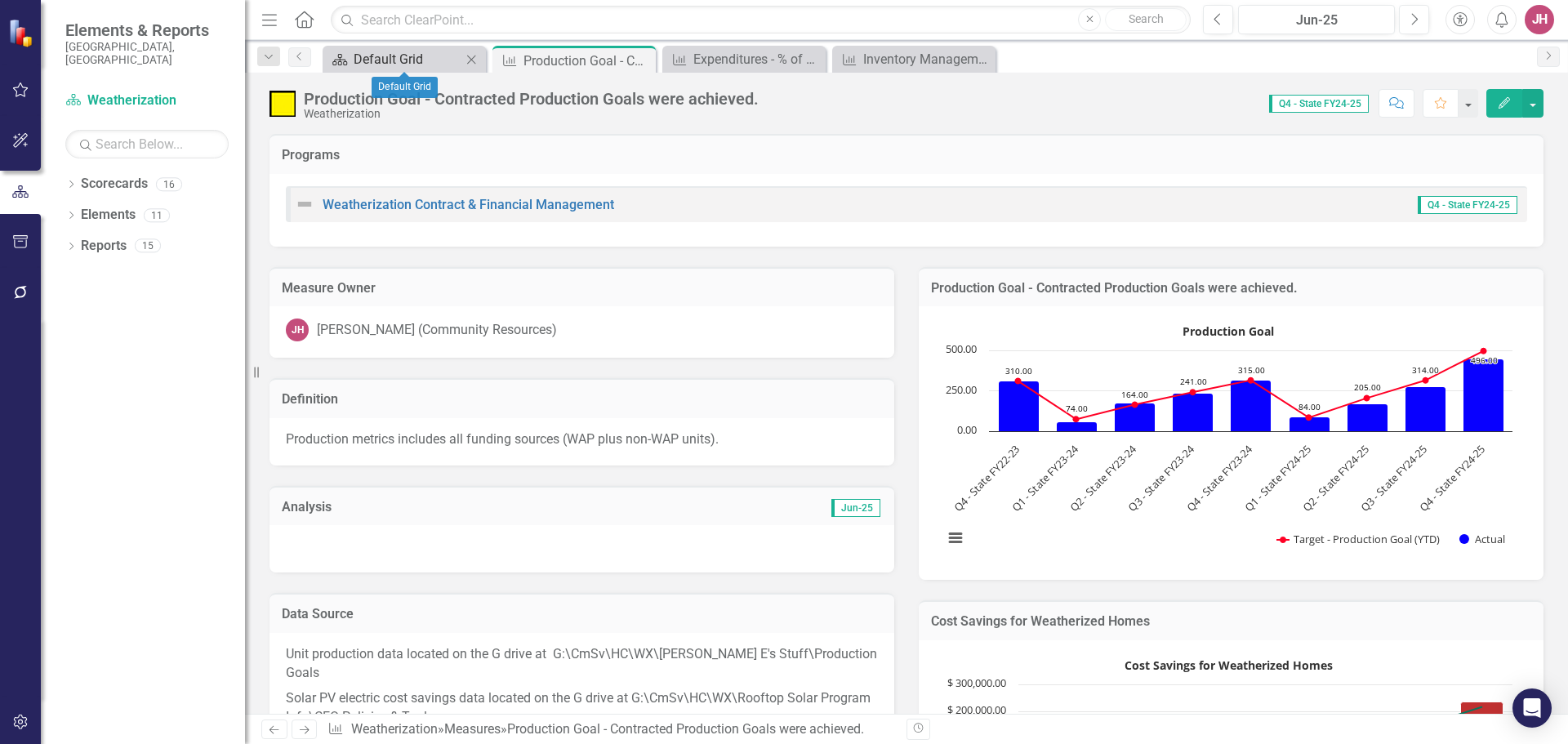
click at [405, 58] on div "Default Grid" at bounding box center [408, 58] width 108 height 21
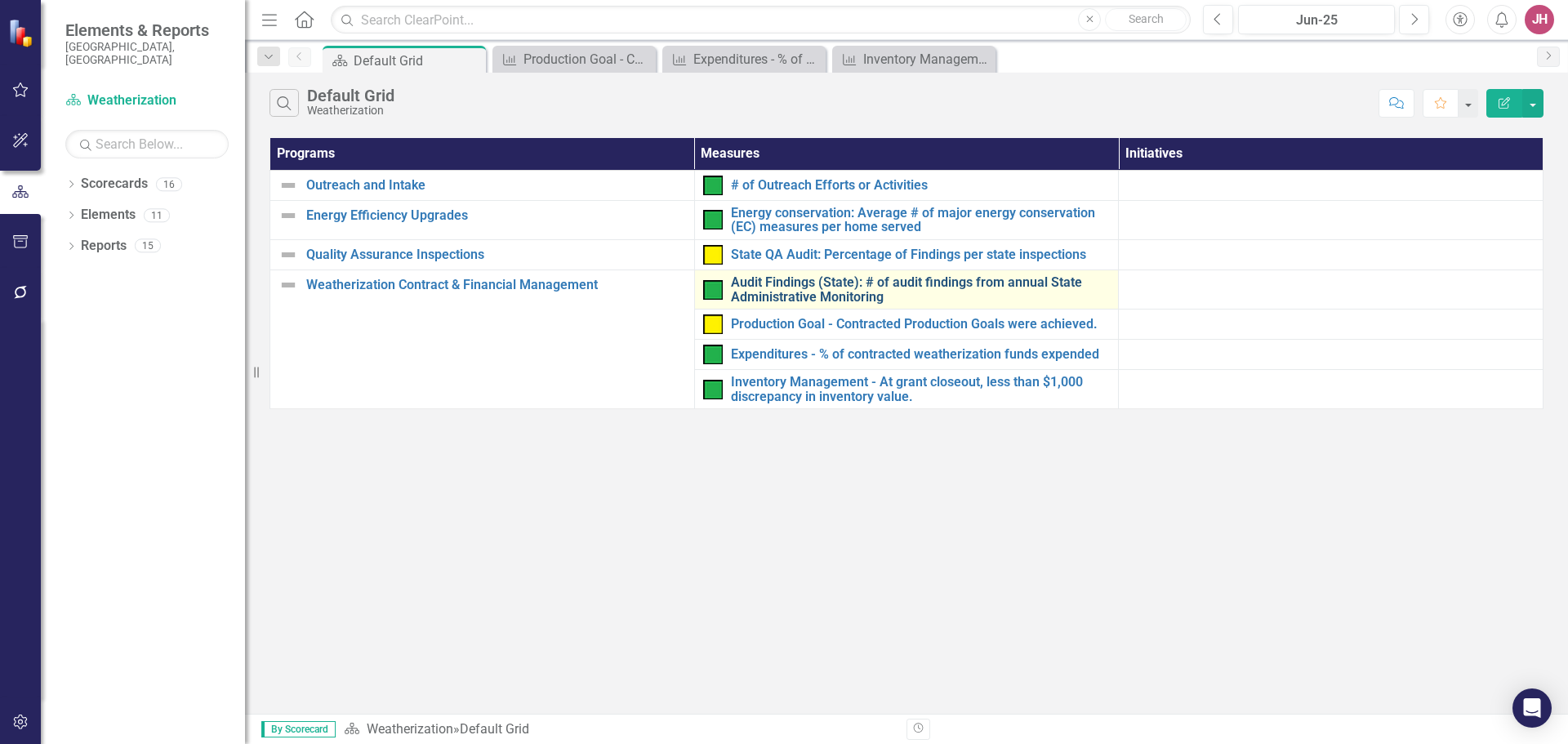
click at [874, 285] on link "Audit Findings (State): # of audit findings from annual State Administrative Mo…" at bounding box center [921, 290] width 380 height 29
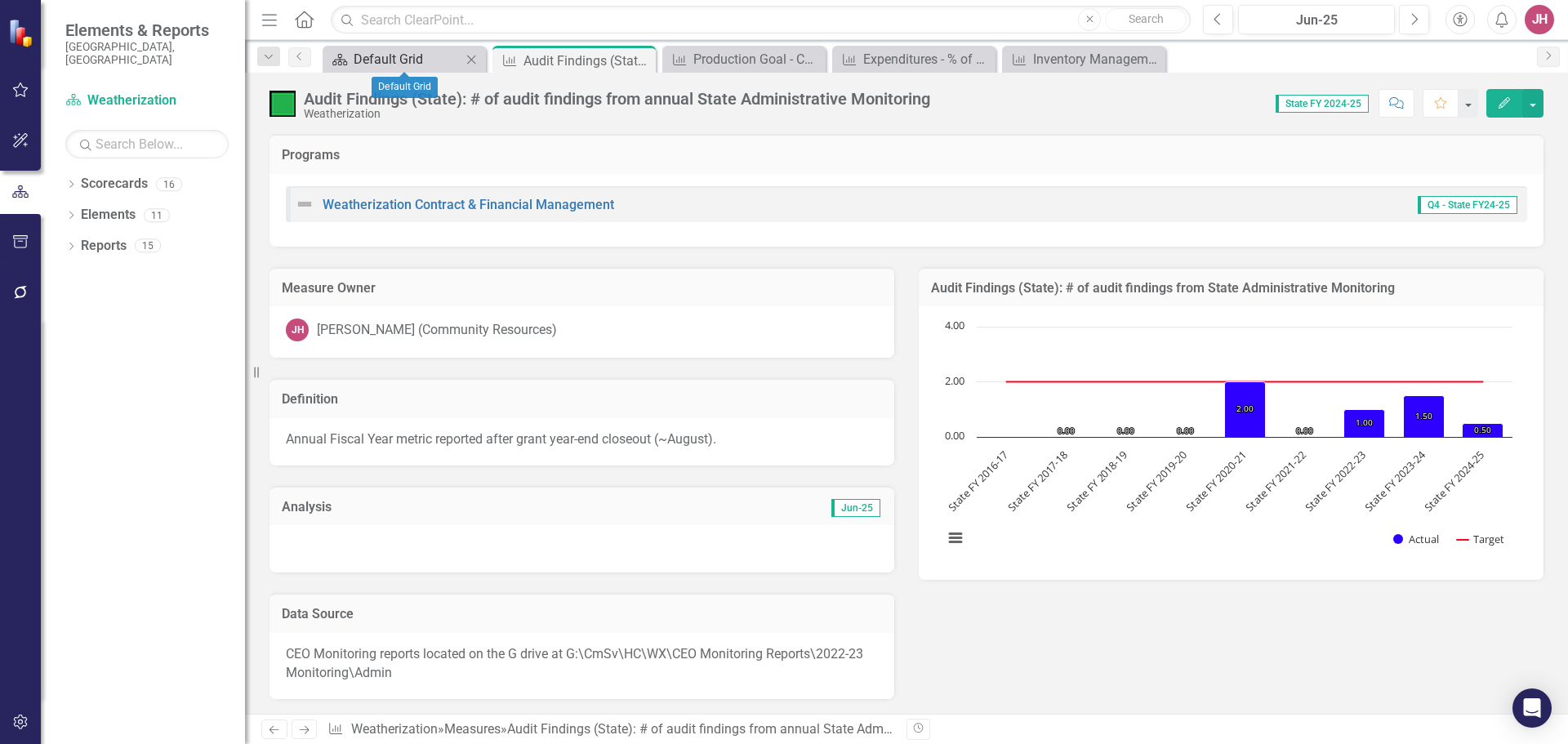
click at [412, 63] on div "Default Grid" at bounding box center [408, 58] width 108 height 21
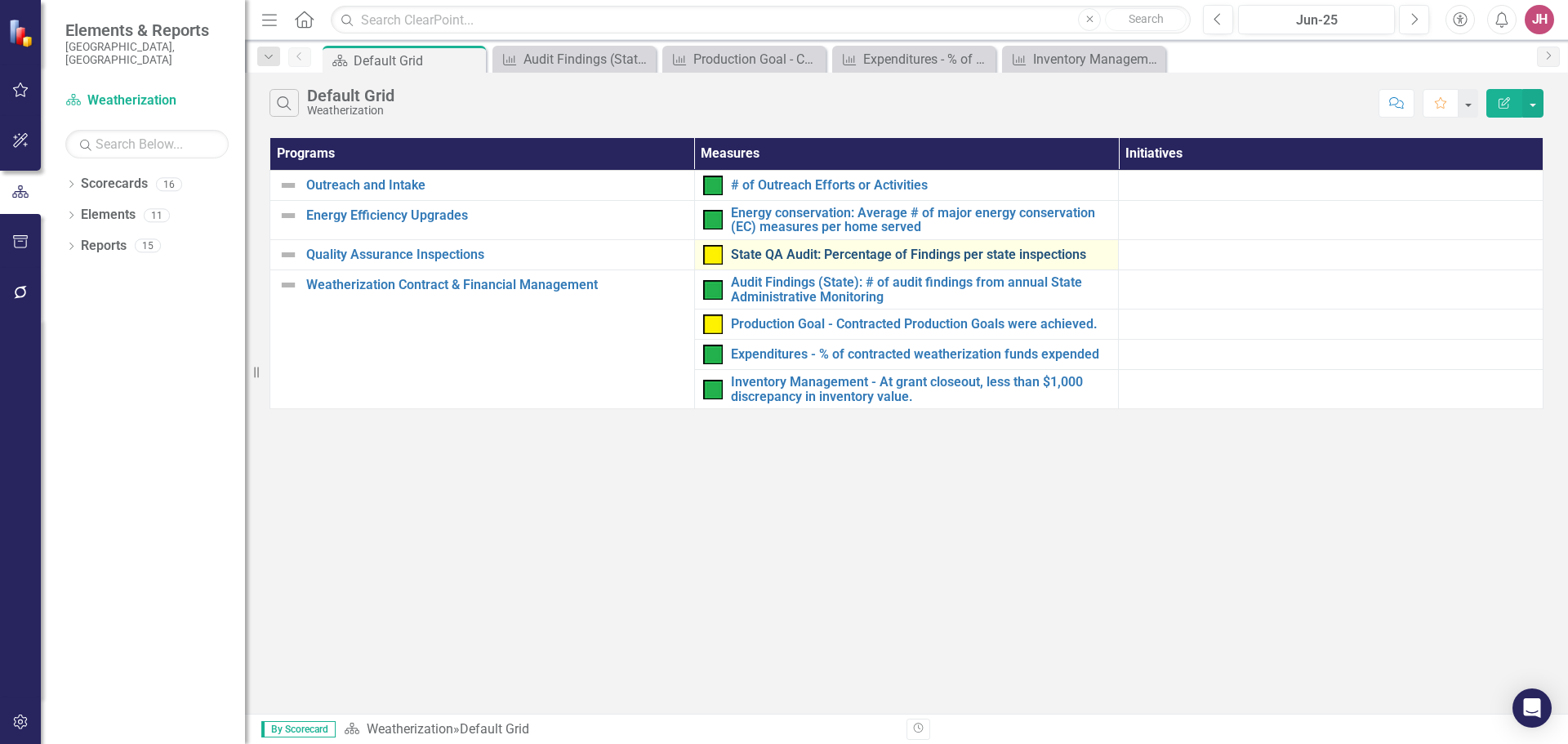
click at [841, 255] on link "State QA Audit: Percentage of Findings per state inspections" at bounding box center [921, 255] width 380 height 14
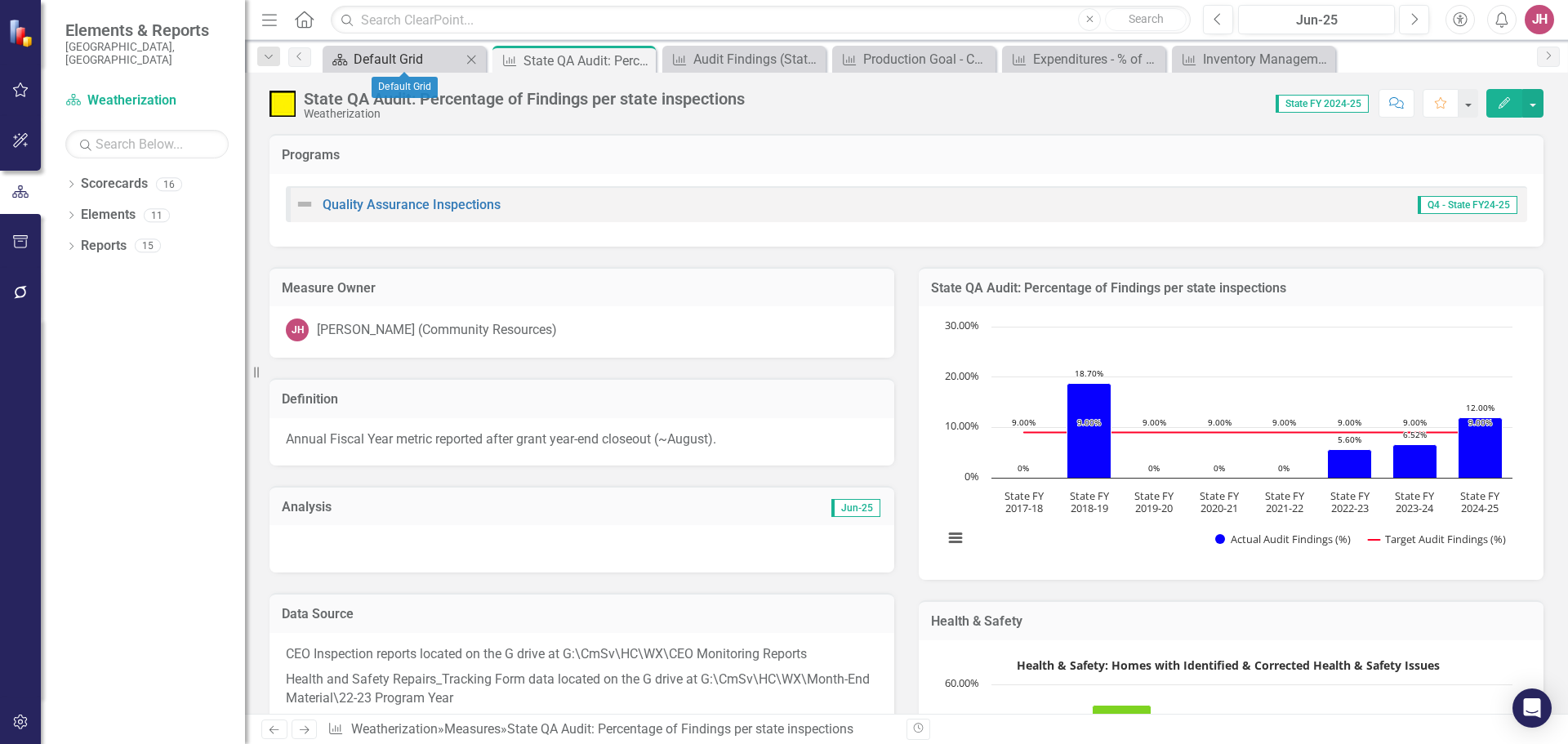
click at [420, 56] on div "Default Grid" at bounding box center [408, 58] width 108 height 21
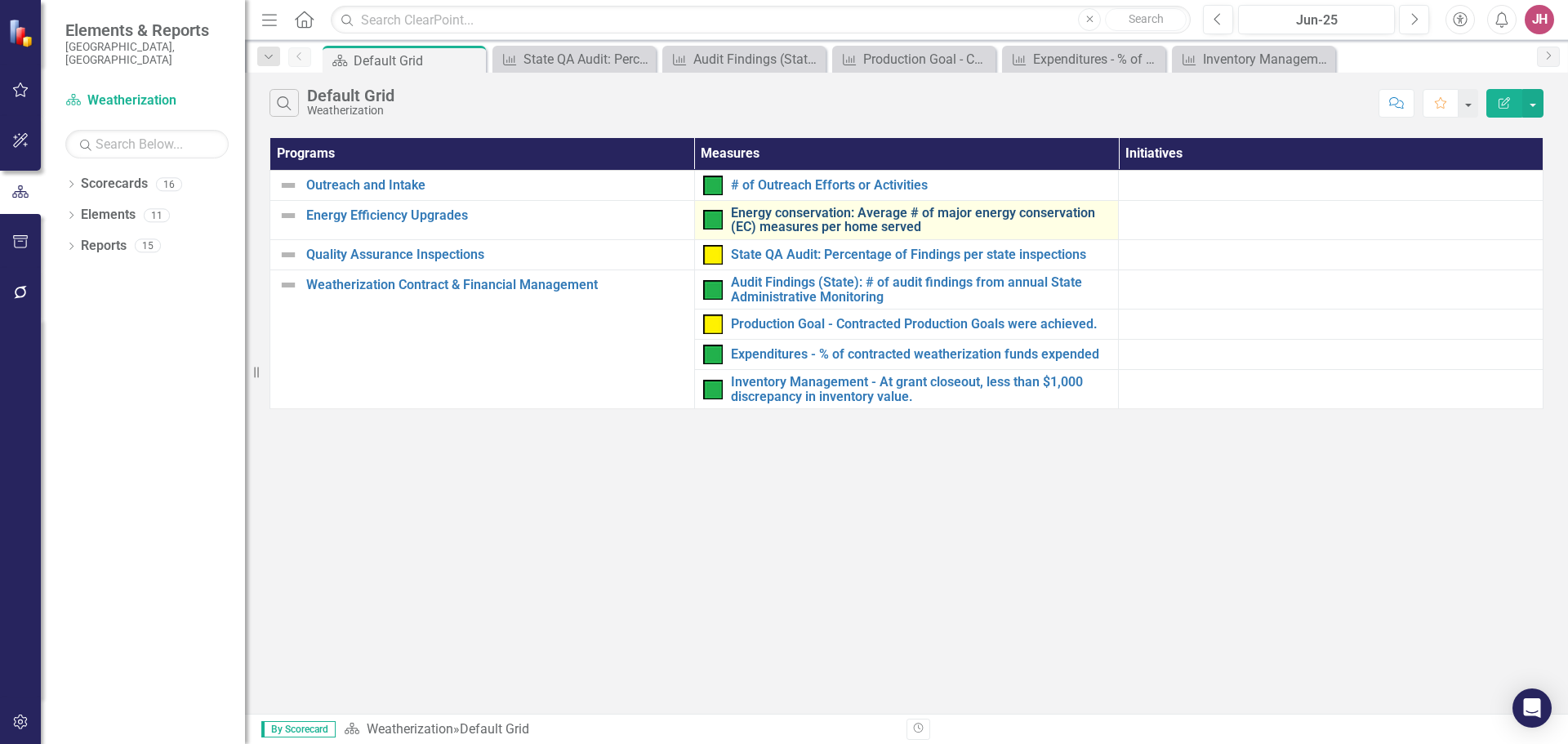
click at [843, 220] on link "Energy conservation: Average # of major energy conservation (EC) measures per h…" at bounding box center [921, 220] width 380 height 29
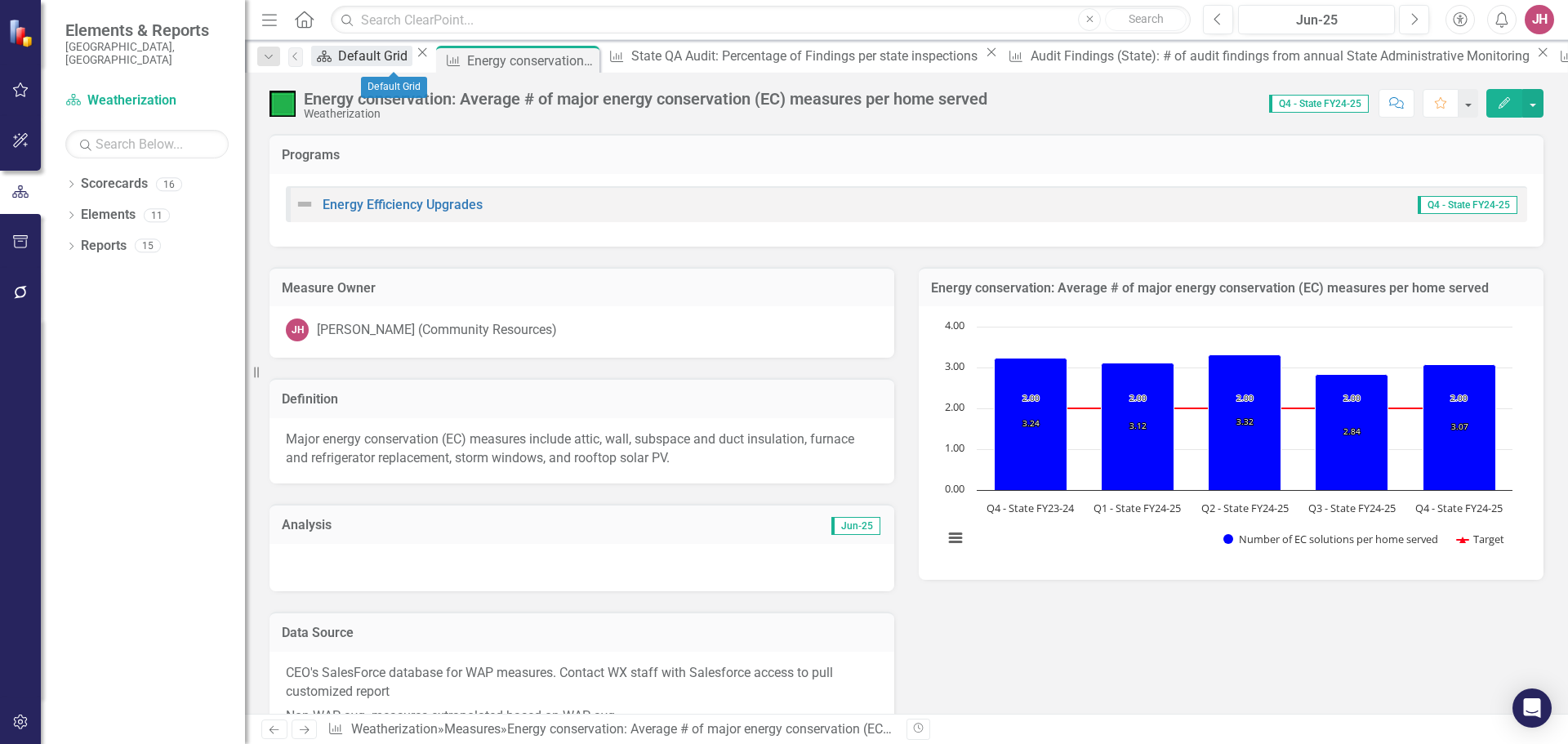
click at [408, 58] on div "Default Grid" at bounding box center [375, 56] width 75 height 21
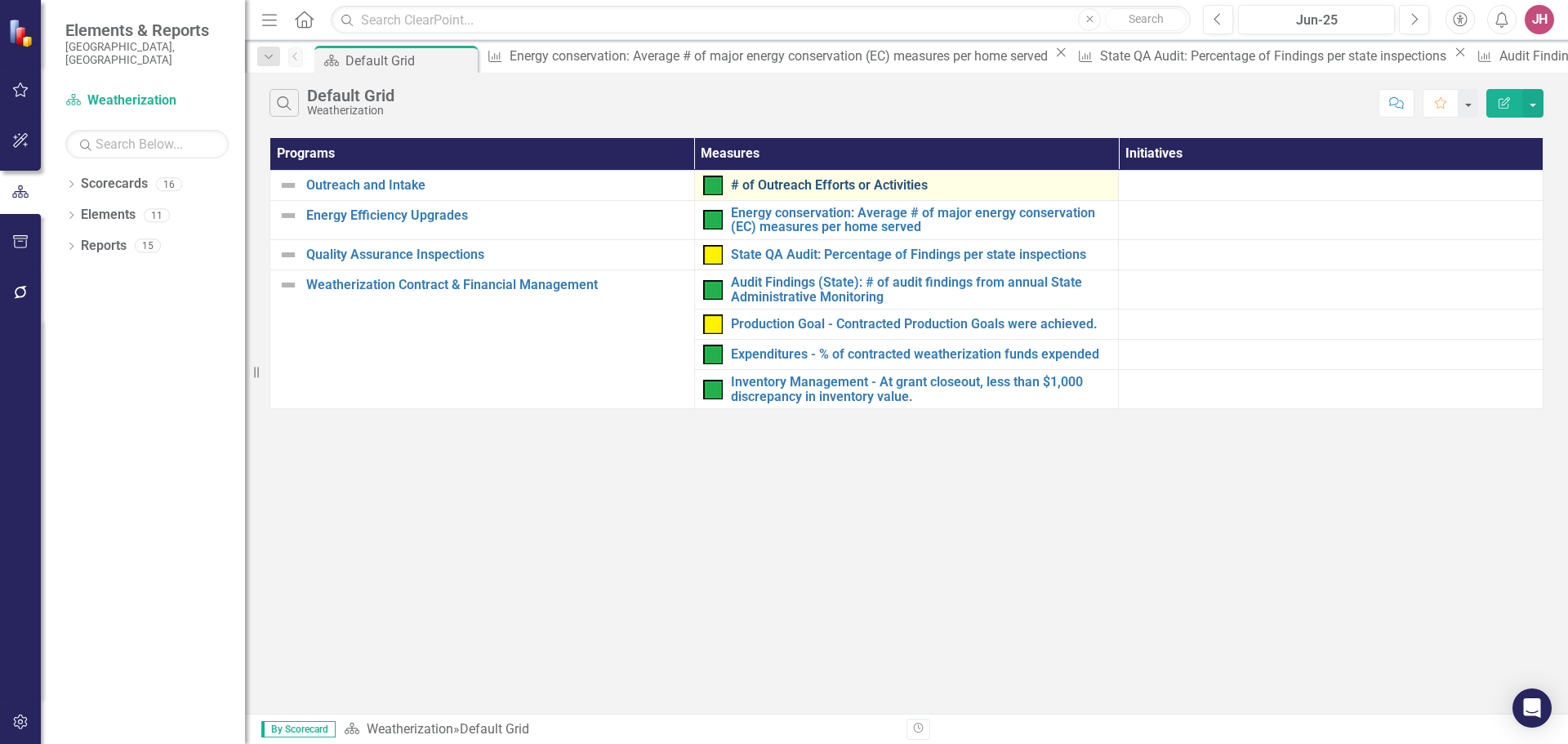
click at [825, 183] on link "# of Outreach Efforts or Activities" at bounding box center [921, 185] width 380 height 14
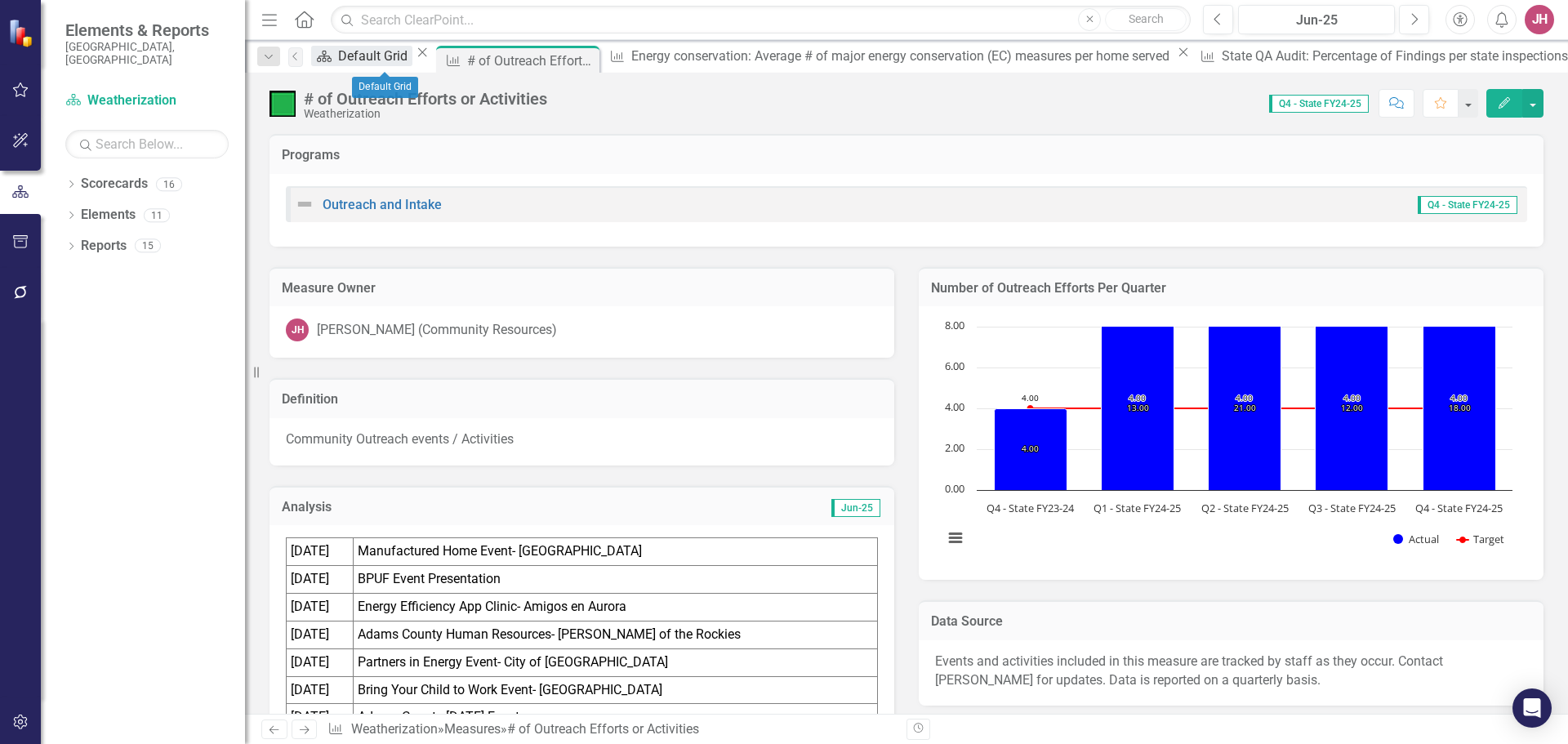
click at [383, 59] on div "Default Grid" at bounding box center [375, 56] width 75 height 21
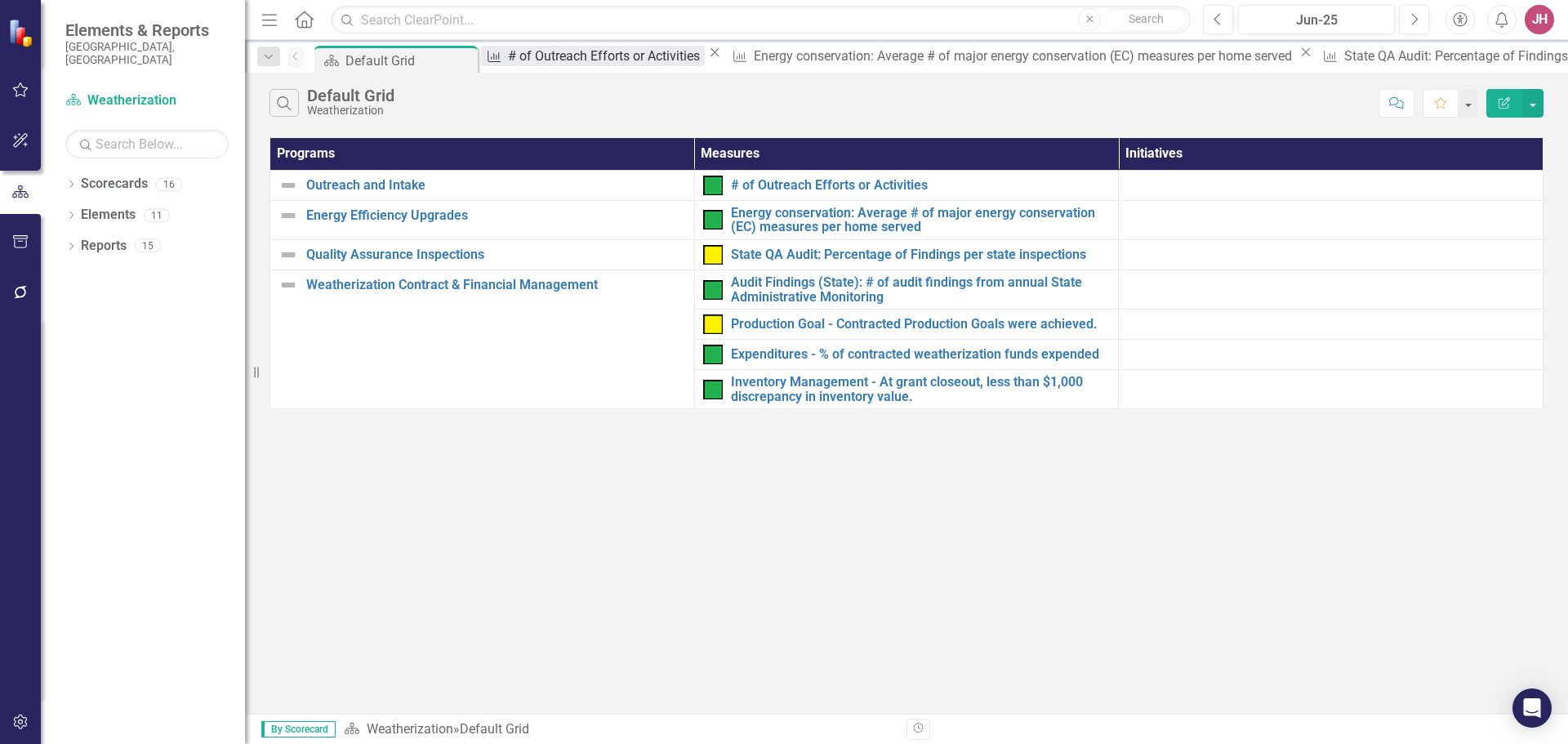
click at [582, 60] on div "# of Outreach Efforts or Activities" at bounding box center [606, 56] width 197 height 21
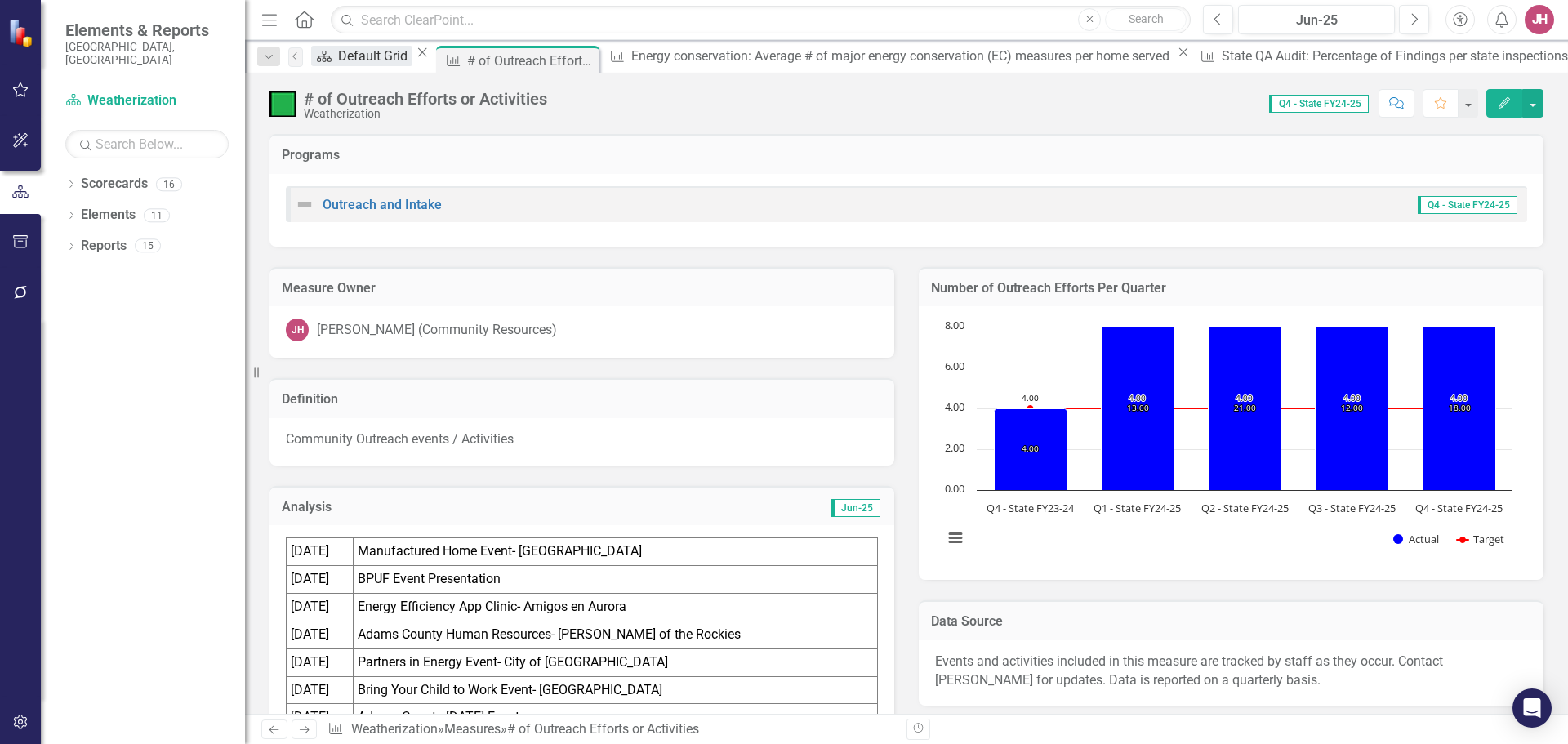
click at [372, 51] on div "Default Grid" at bounding box center [375, 56] width 75 height 21
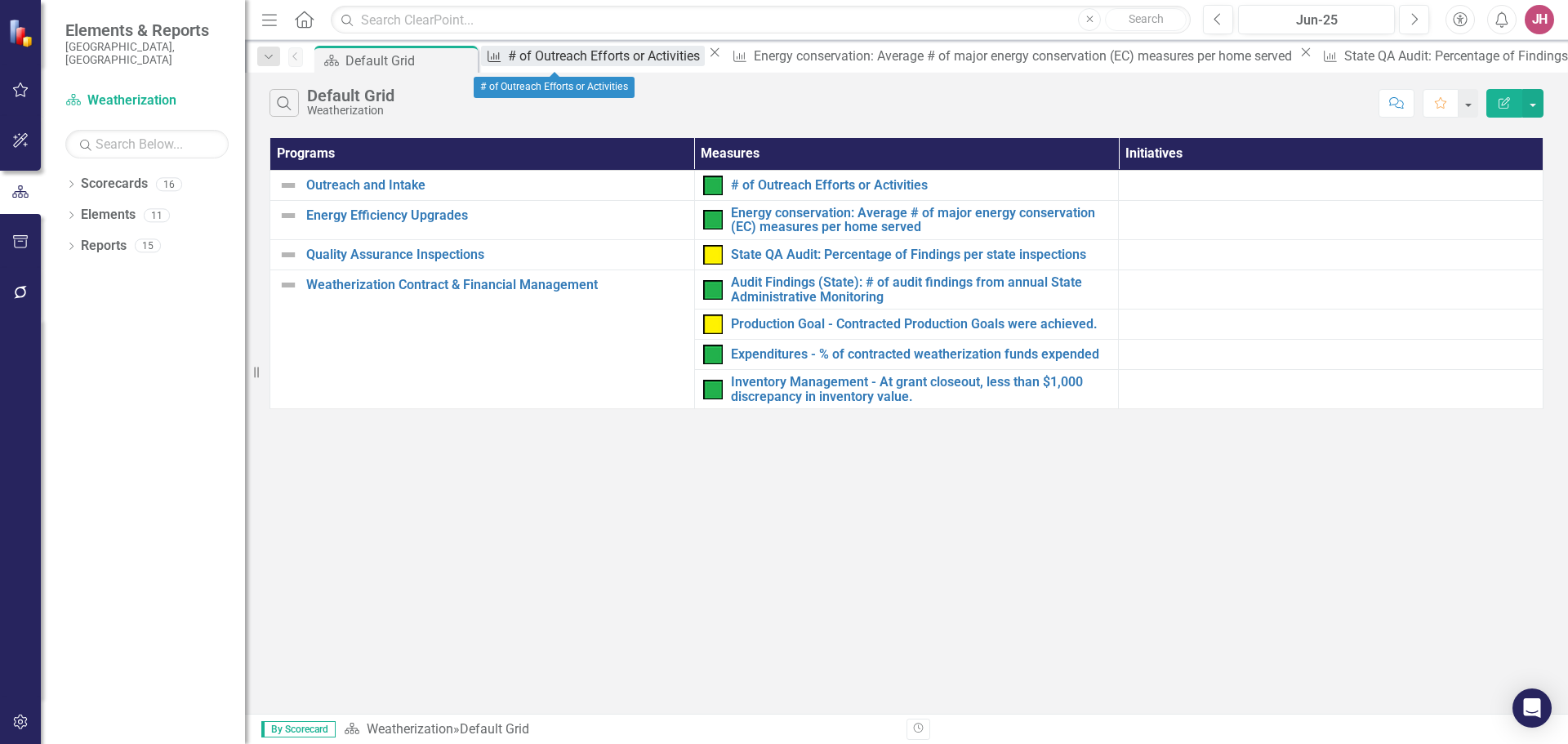
click at [535, 58] on div "# of Outreach Efforts or Activities" at bounding box center [606, 56] width 197 height 21
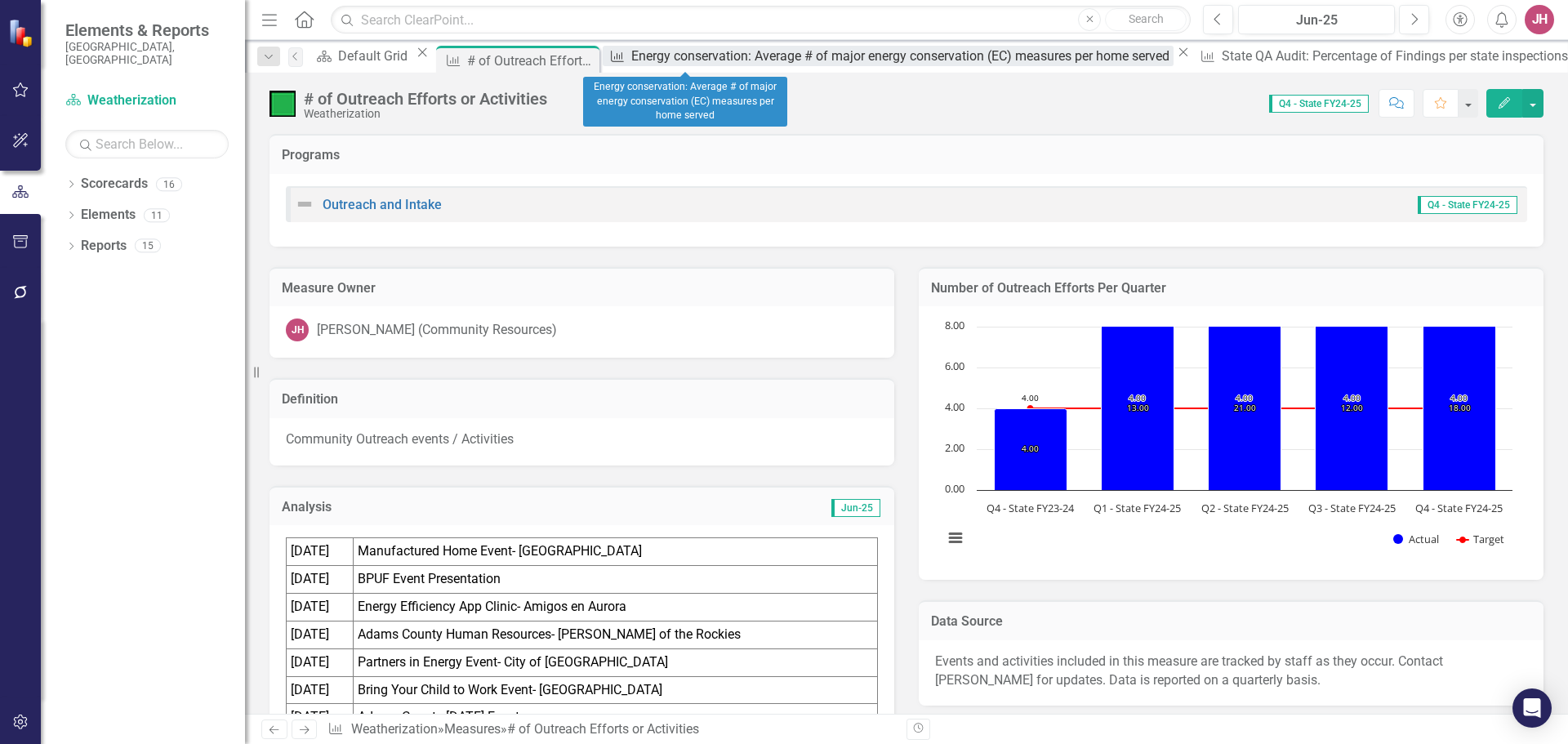
click at [671, 58] on div "Energy conservation: Average # of major energy conservation (EC) measures per h…" at bounding box center [902, 56] width 542 height 21
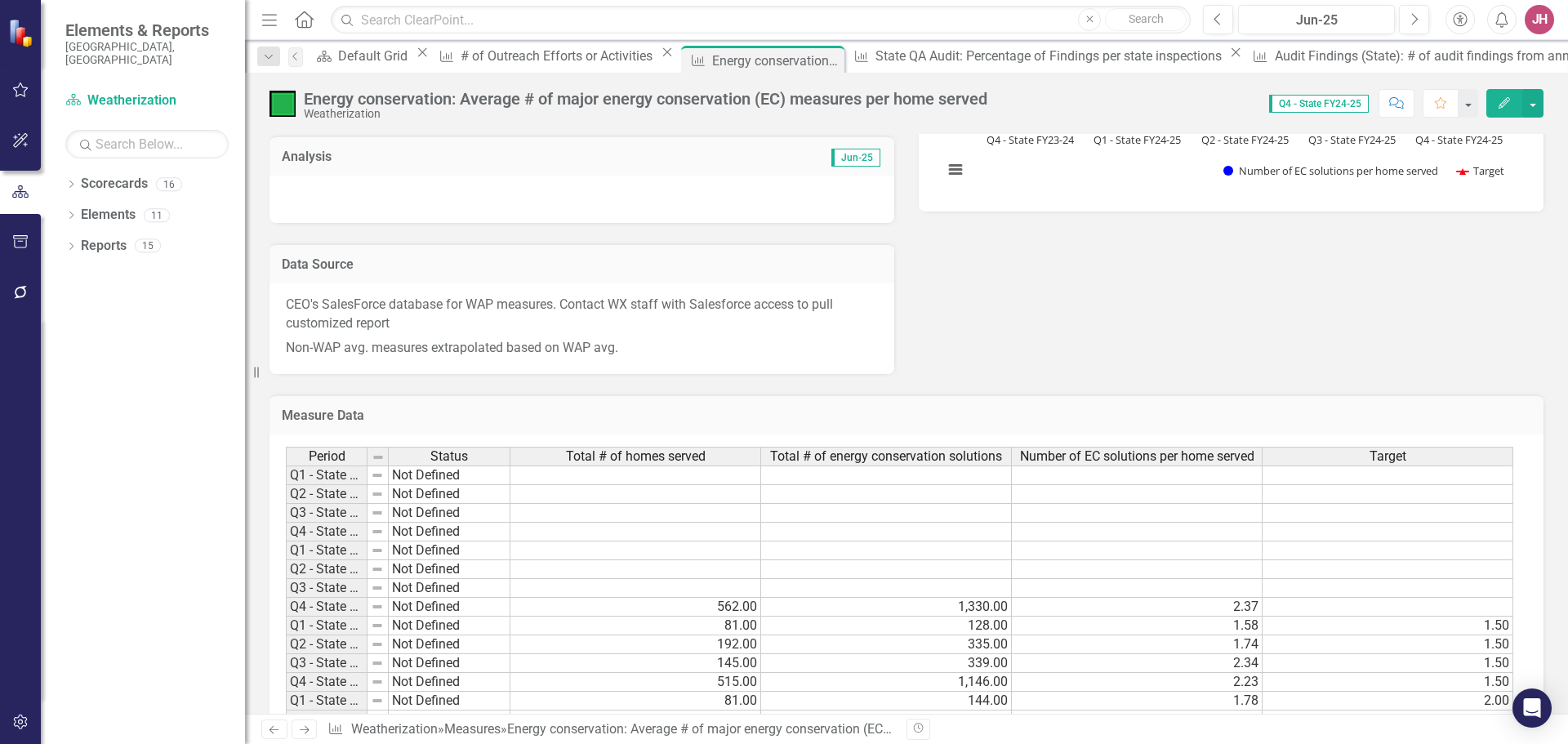
scroll to position [163, 0]
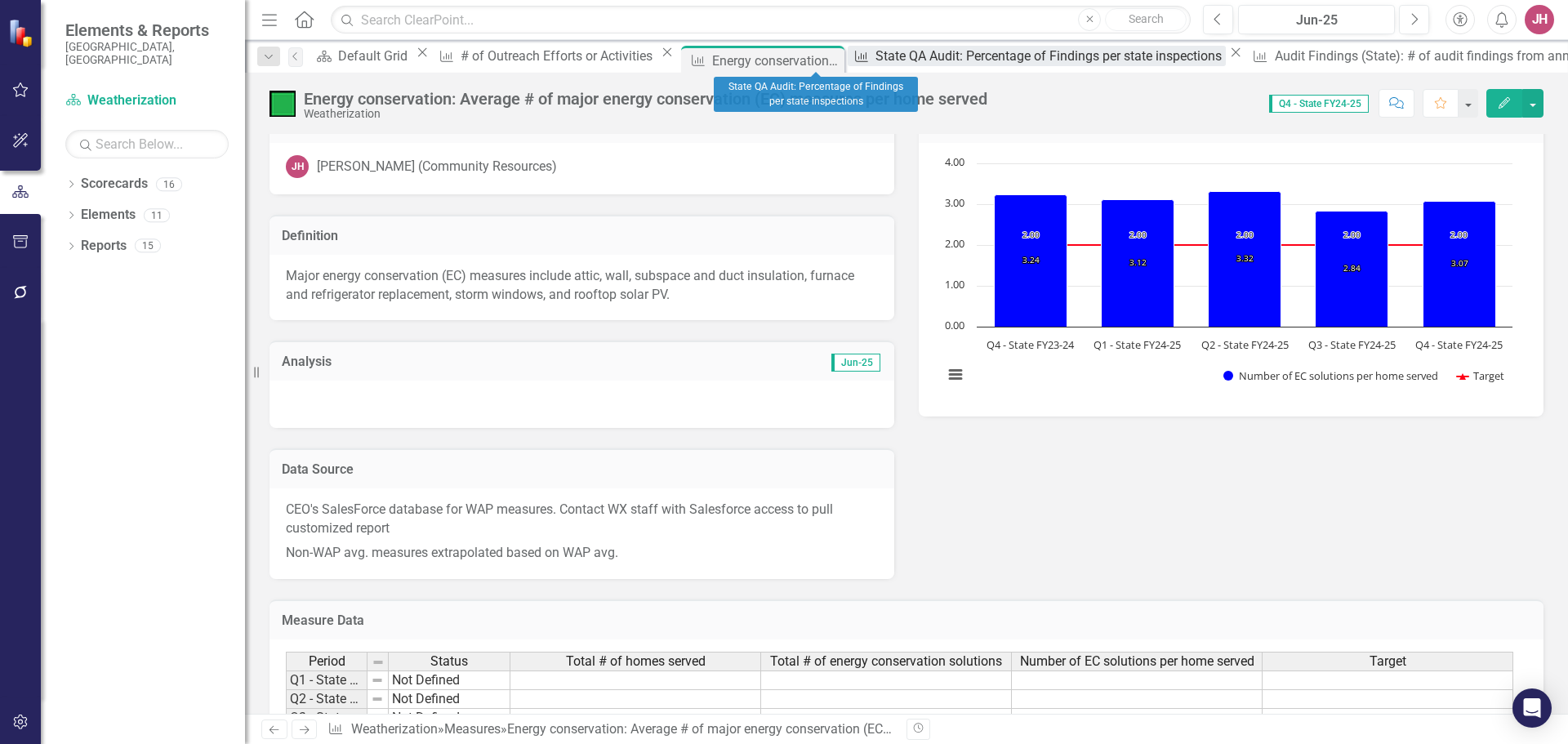
click at [876, 55] on div "State QA Audit: Percentage of Findings per state inspections" at bounding box center [1050, 56] width 350 height 21
